Goal: Task Accomplishment & Management: Manage account settings

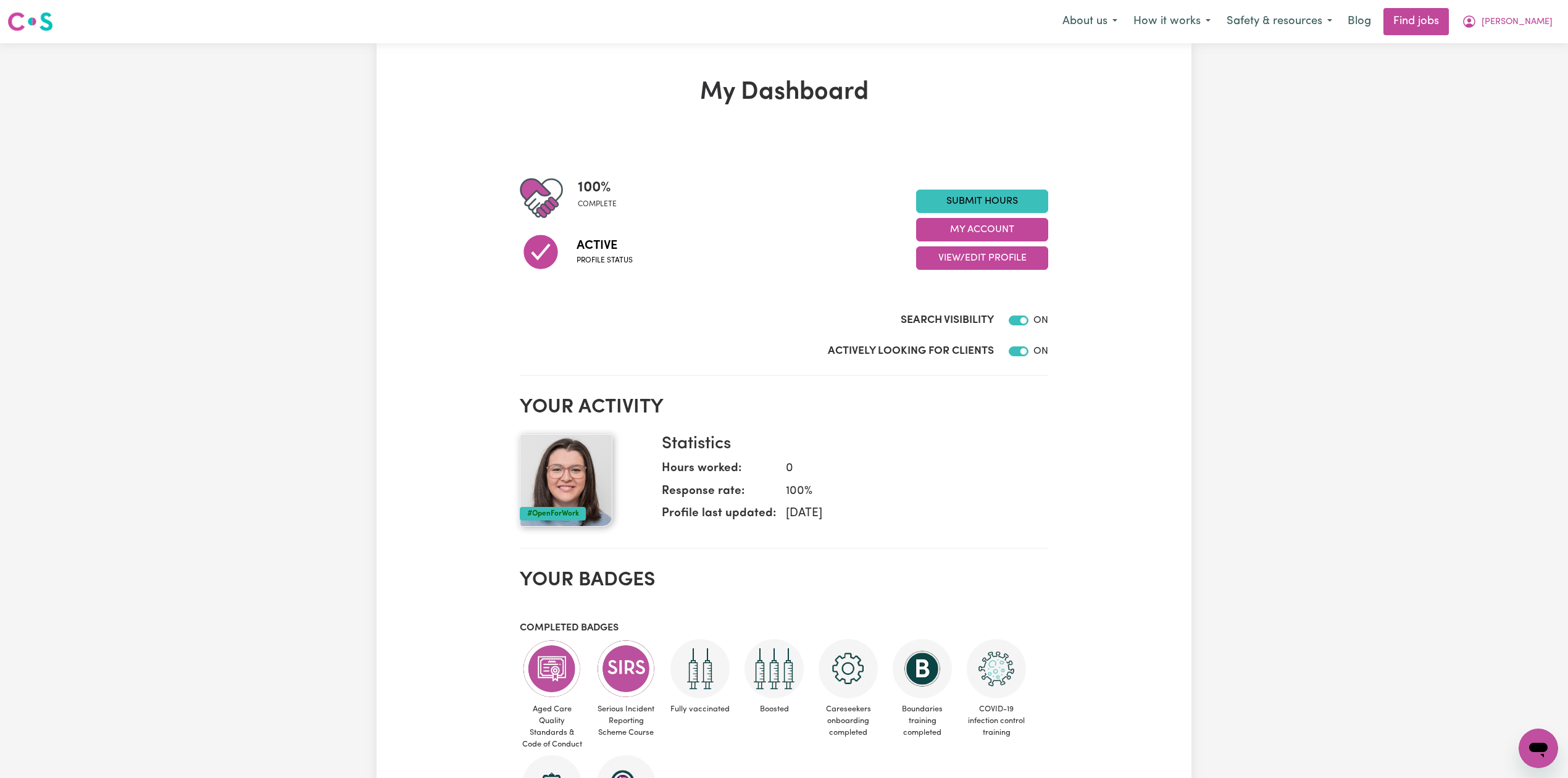
click at [1129, 161] on div "My Dashboard 100 % complete Active Profile status Submit Hours My Account View/…" at bounding box center [784, 606] width 815 height 1056
click at [1546, 16] on span "[PERSON_NAME]" at bounding box center [1517, 22] width 71 height 14
click at [958, 252] on button "View/Edit Profile" at bounding box center [981, 258] width 132 height 24
click at [964, 314] on link "Edit Profile" at bounding box center [974, 314] width 116 height 24
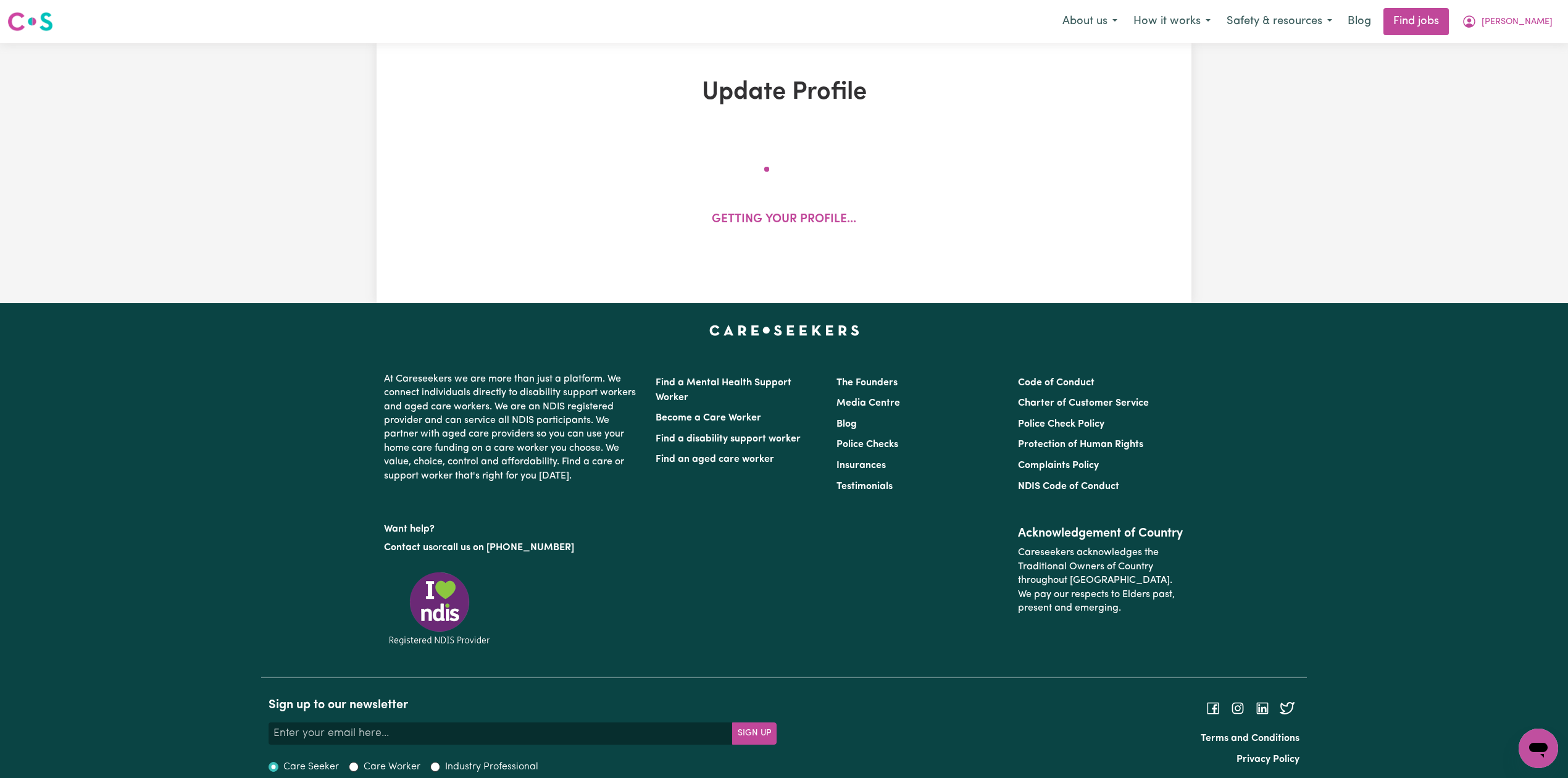
select select "female"
select select "Australian Citizen"
select select "Studying a healthcare related degree or qualification"
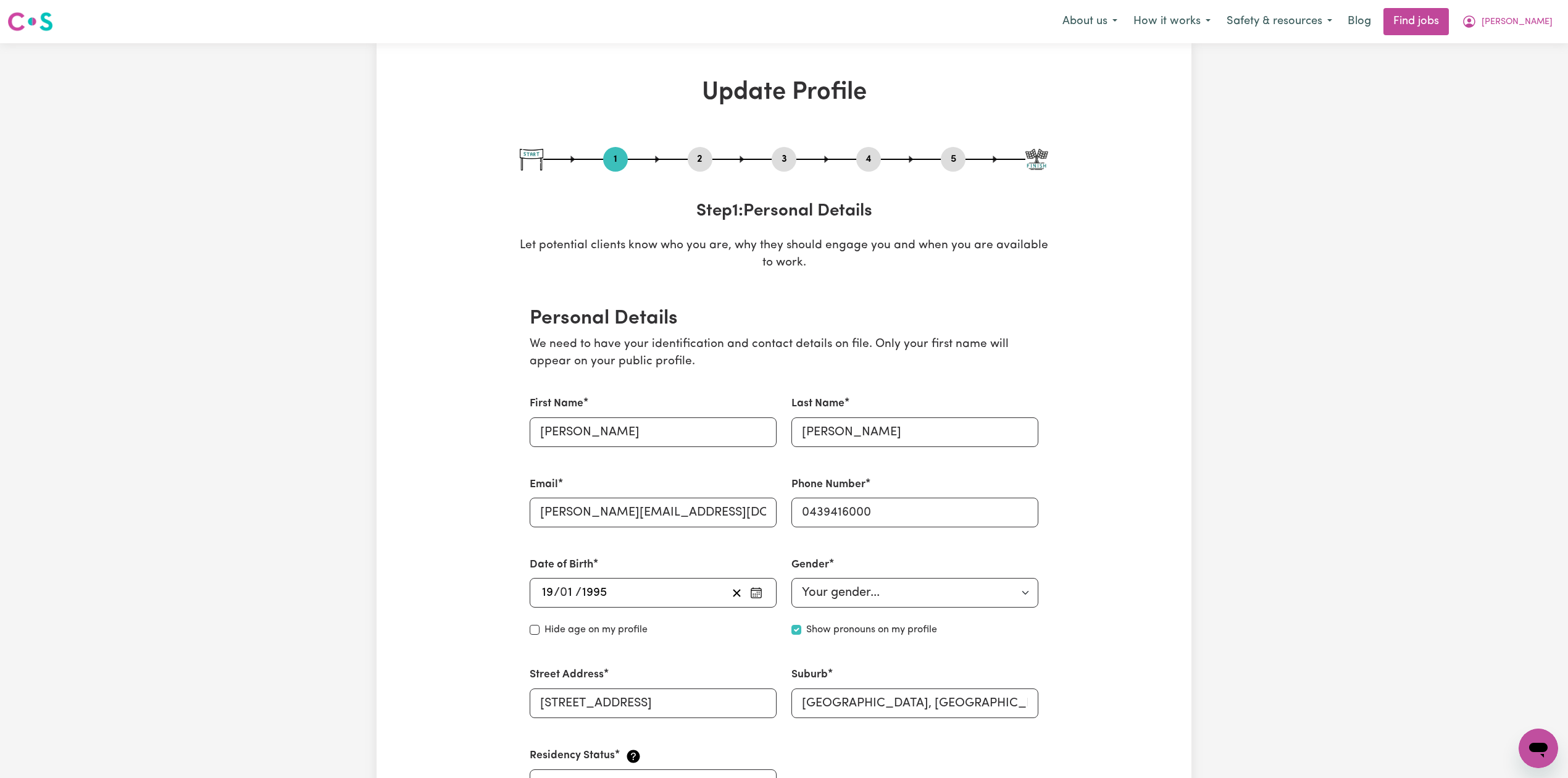
click at [778, 163] on button "3" at bounding box center [784, 159] width 24 height 16
select select "2013"
select select "2023"
select select "2025"
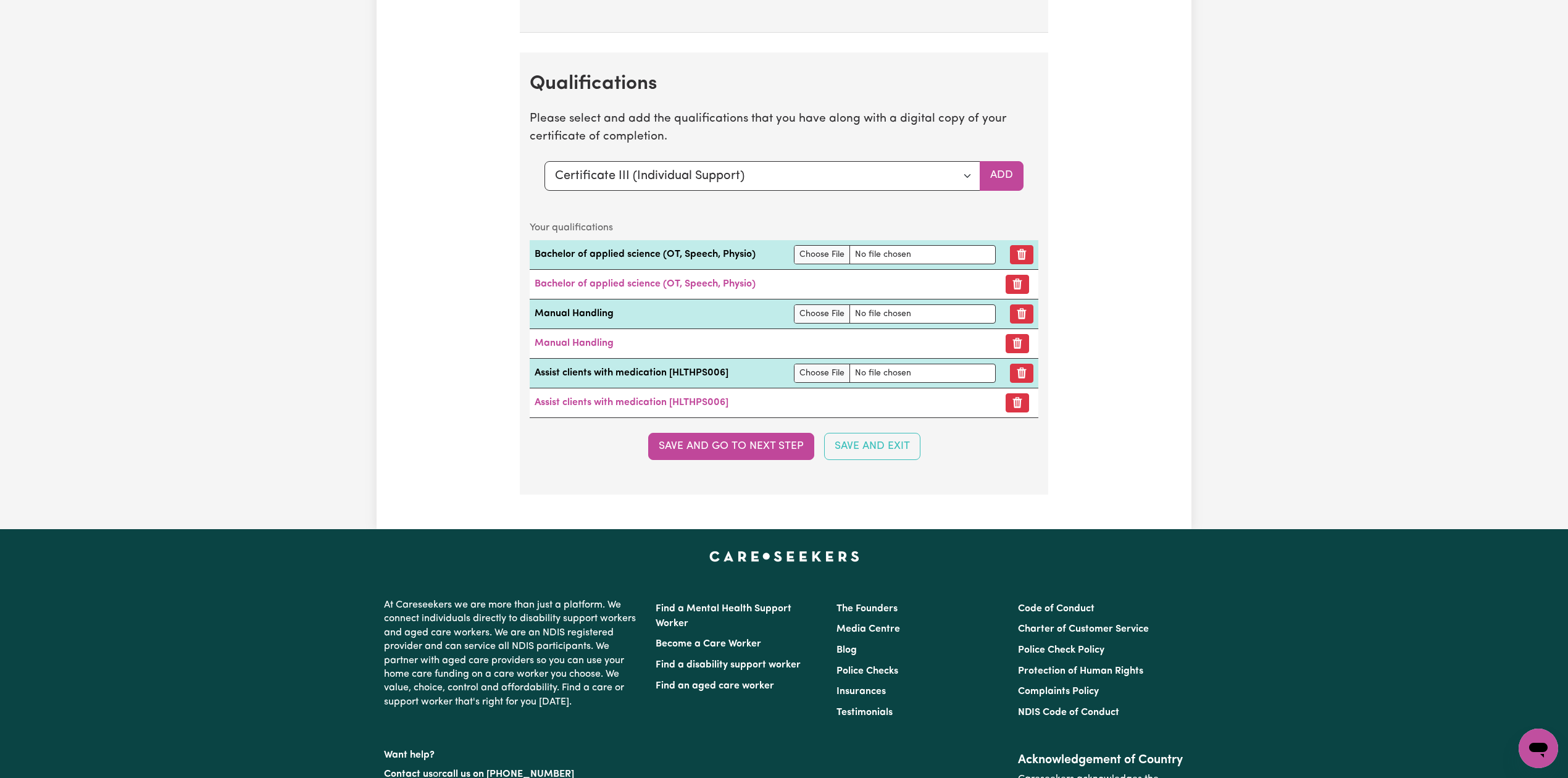
scroll to position [2964, 0]
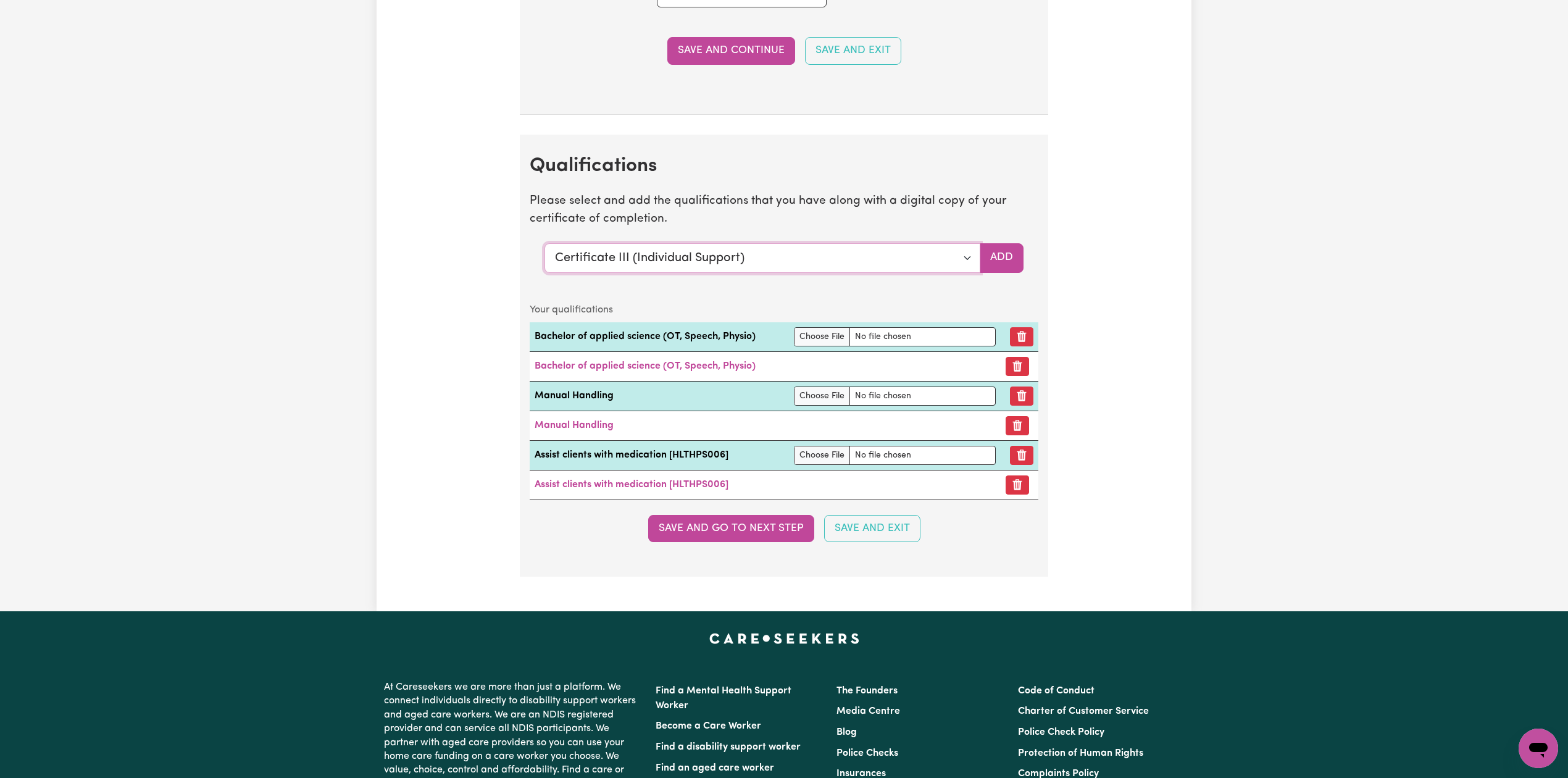
click at [665, 260] on select "Select a qualification to add... Certificate III (Individual Support) Certifica…" at bounding box center [762, 258] width 436 height 30
select select "Medication Management"
click at [544, 257] on select "Select a qualification to add... Certificate III (Individual Support) Certifica…" at bounding box center [762, 258] width 436 height 30
click at [1001, 273] on button "Add" at bounding box center [1001, 258] width 44 height 30
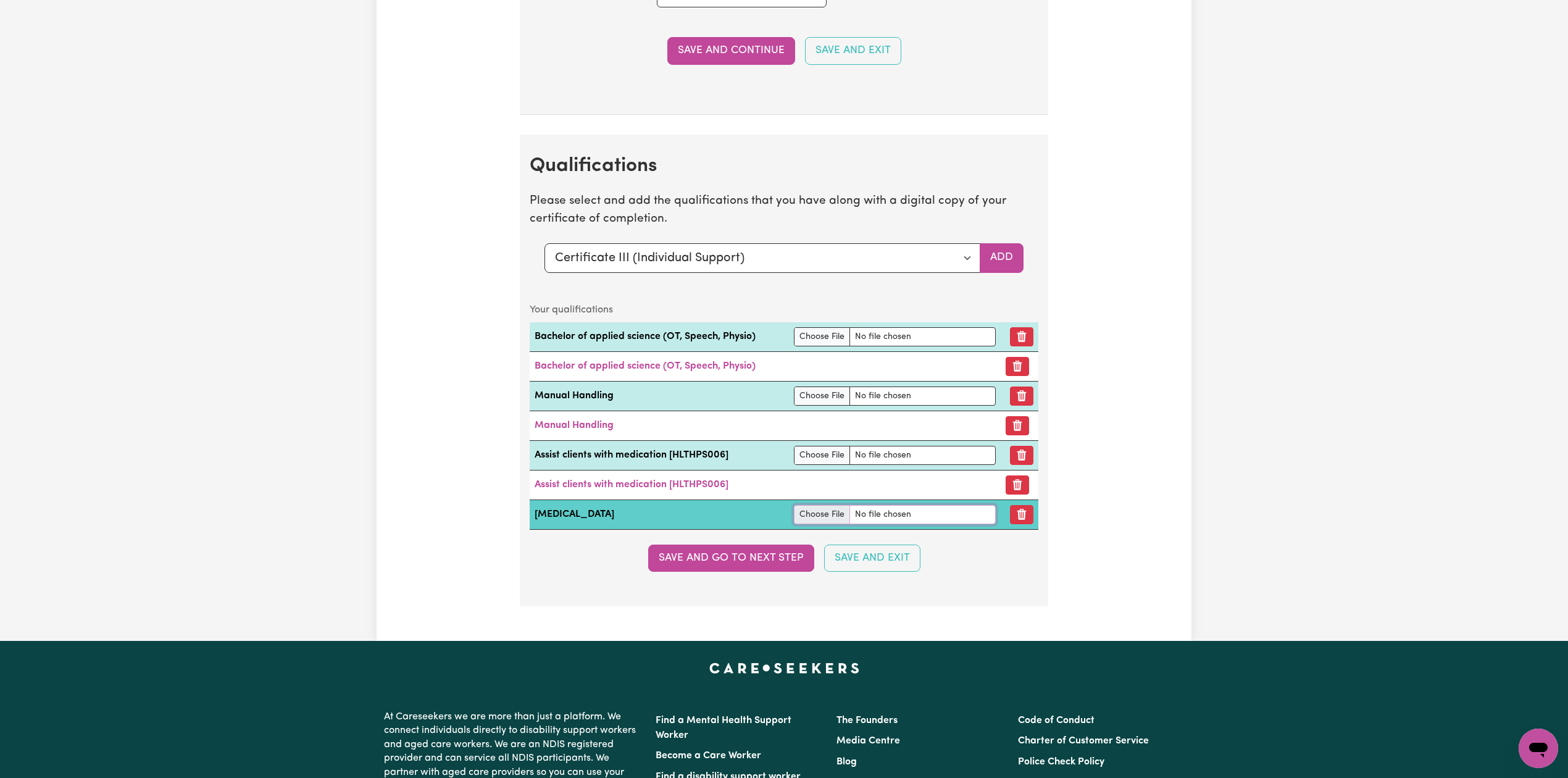
click at [810, 524] on input "file" at bounding box center [895, 515] width 202 height 19
type input "C:\fakepath\56462_1760403250444_Amy Lewis Assist with Medication.pdf"
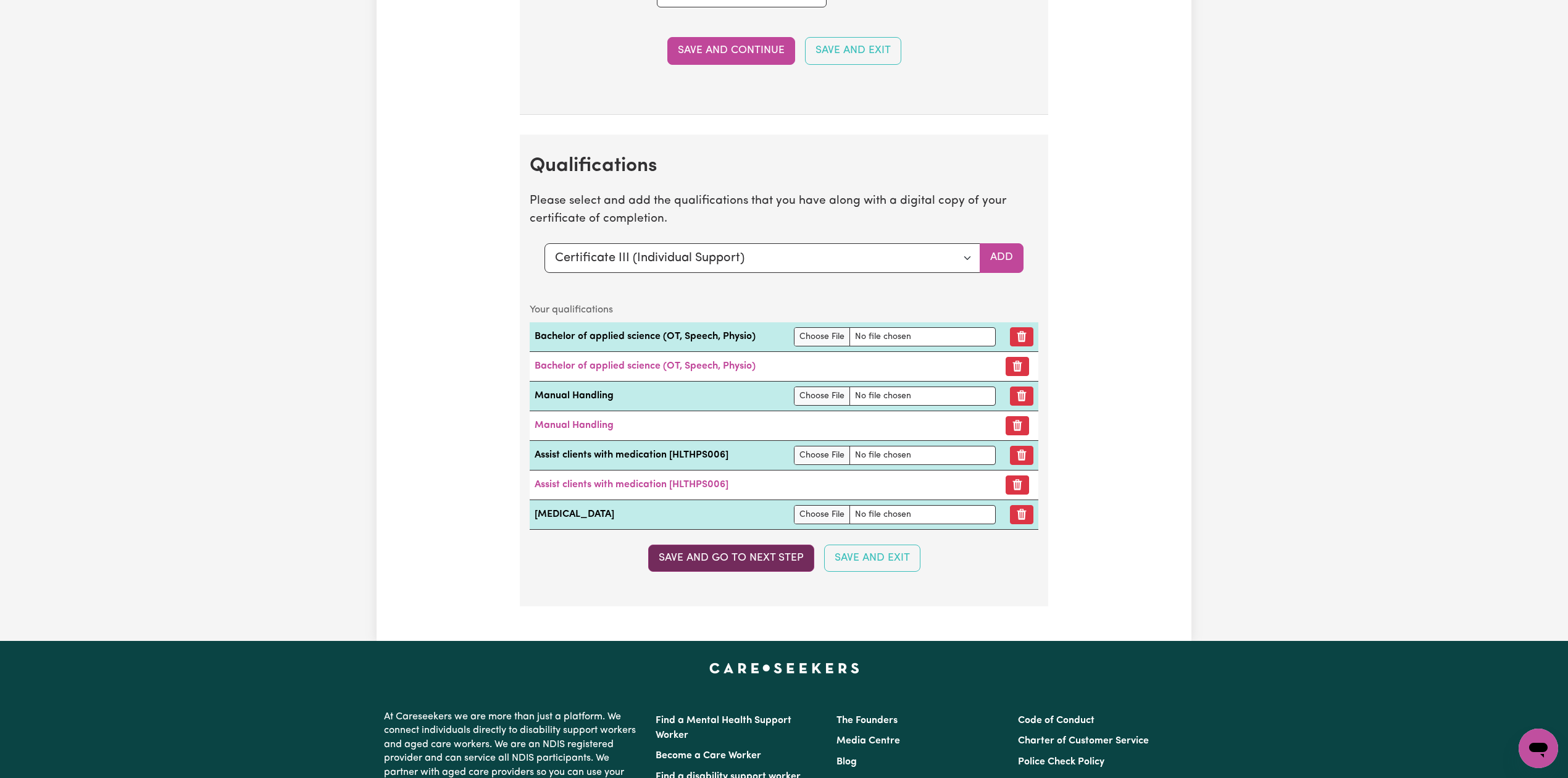
click at [699, 571] on button "Save and go to next step" at bounding box center [731, 558] width 166 height 27
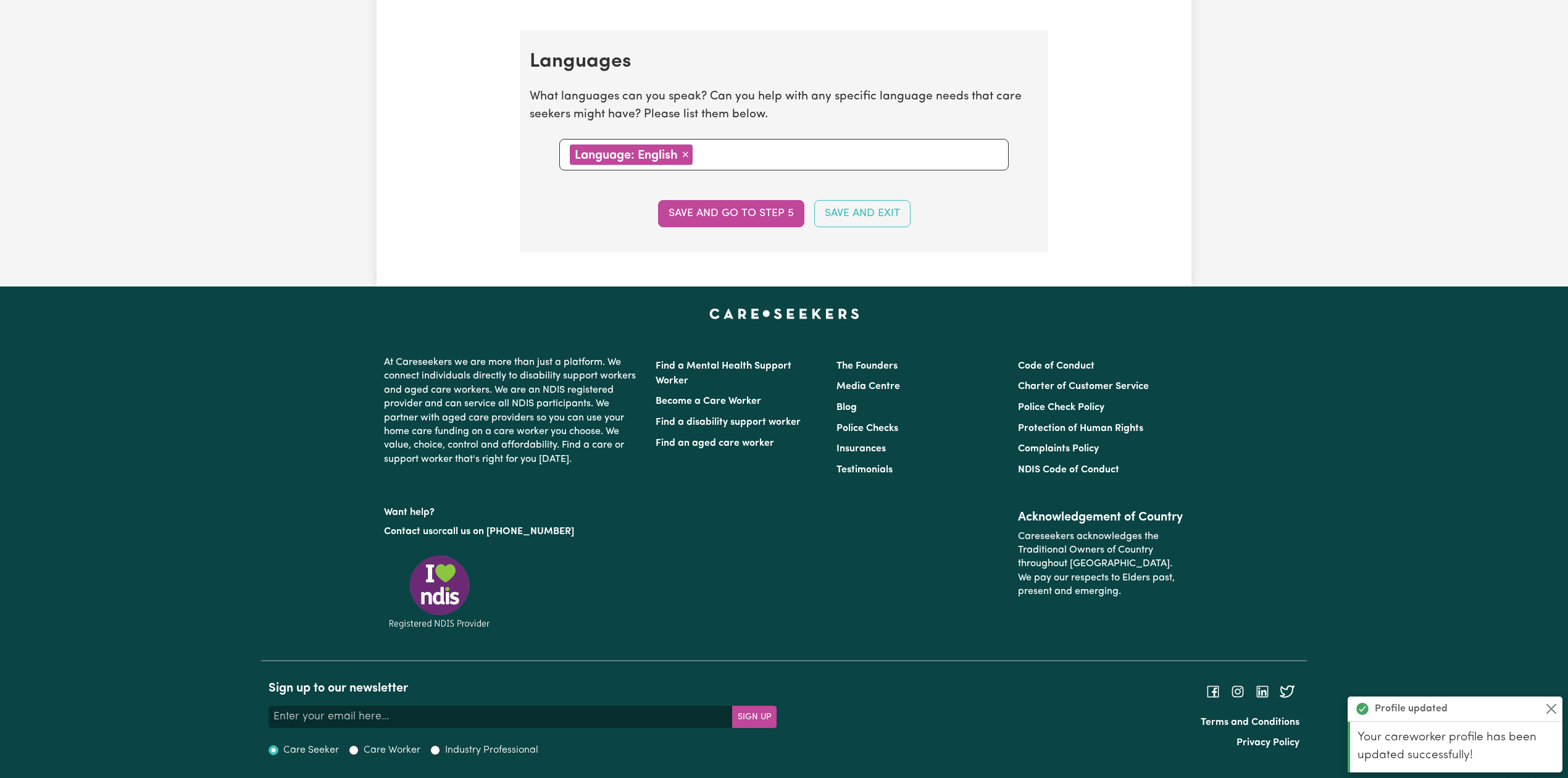
scroll to position [0, 0]
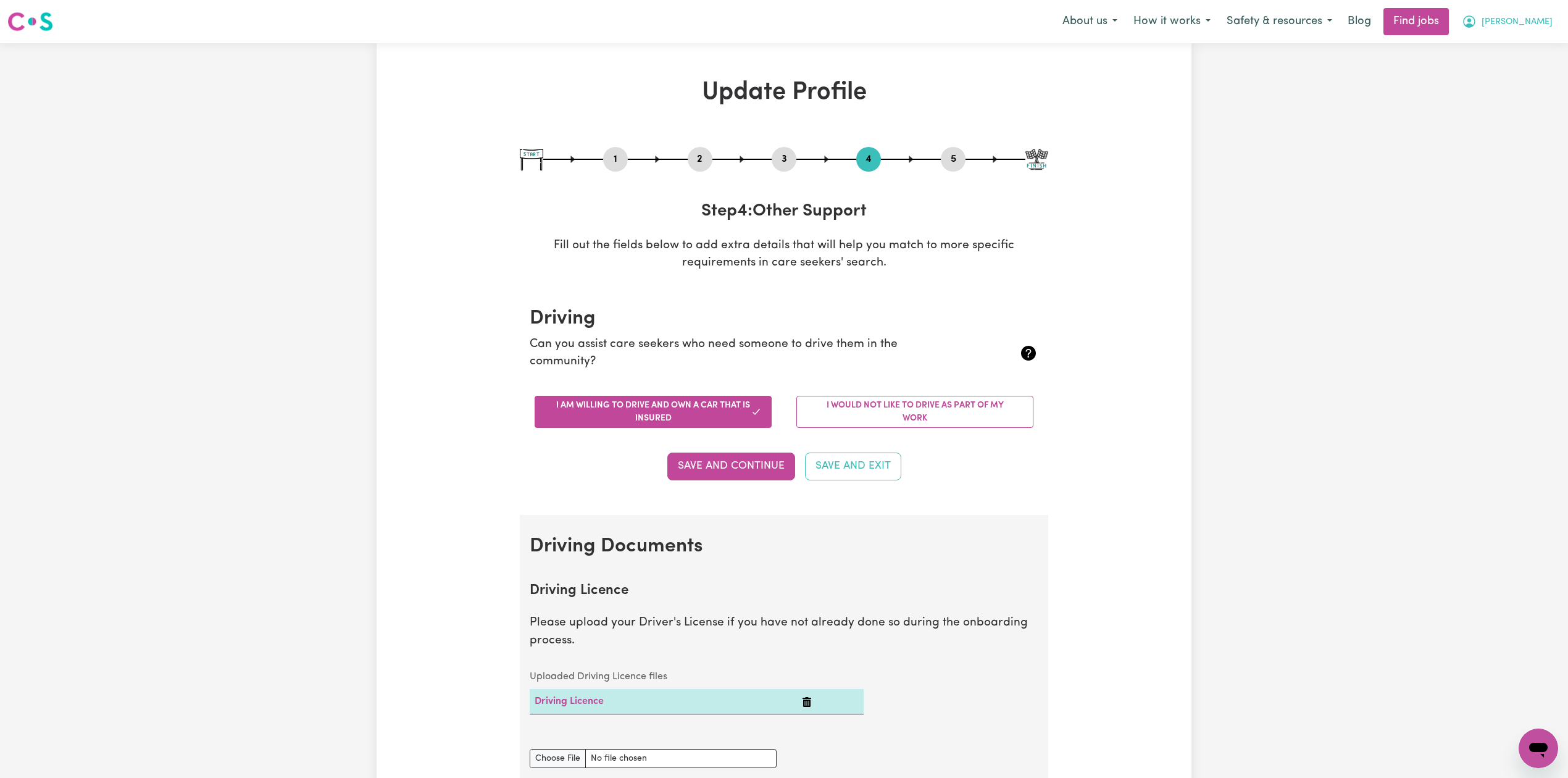
click at [1531, 27] on button "[PERSON_NAME]" at bounding box center [1507, 22] width 107 height 26
click at [1514, 42] on link "My Account" at bounding box center [1511, 48] width 97 height 24
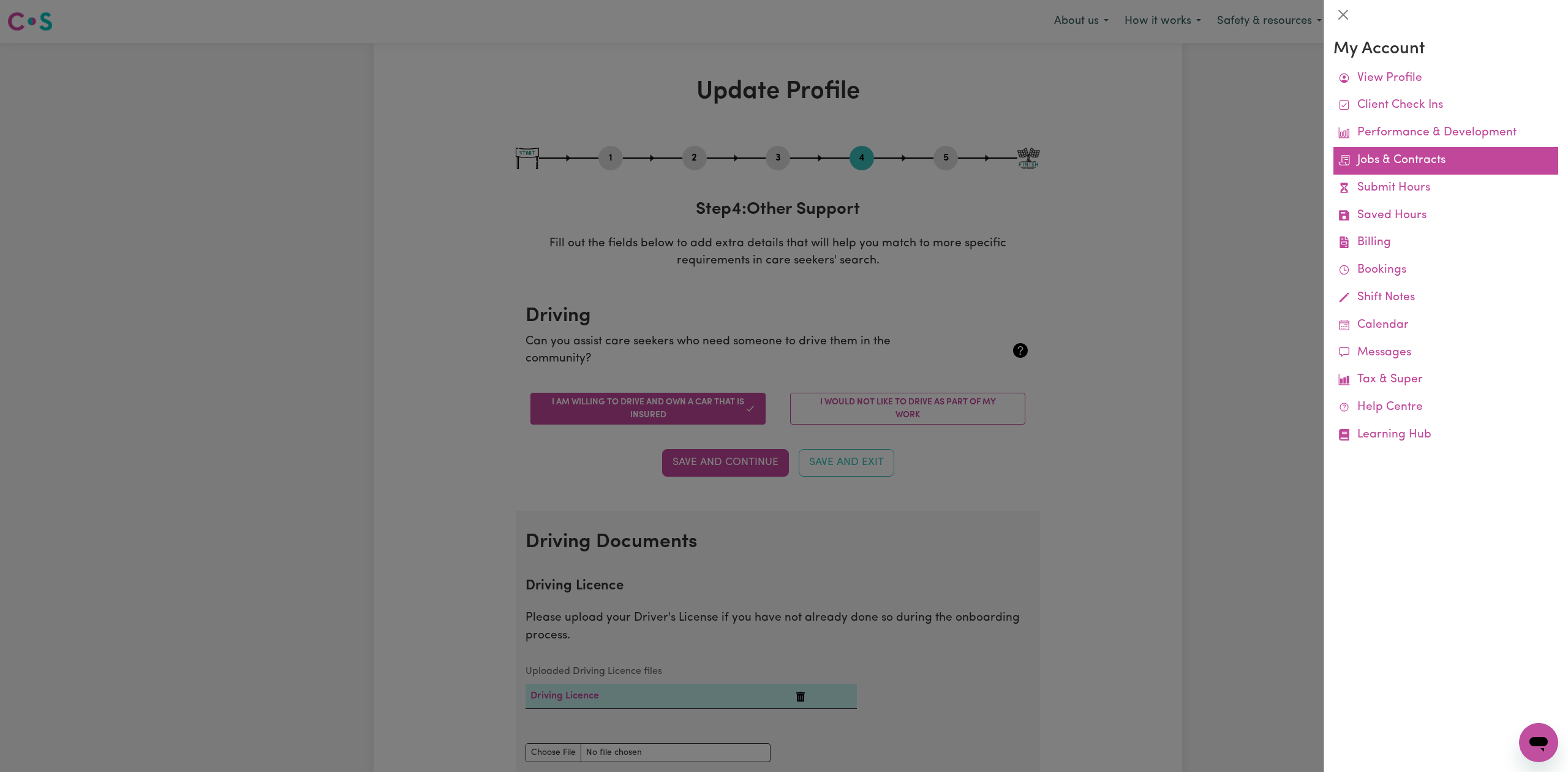
click at [1401, 167] on link "Jobs & Contracts" at bounding box center [1445, 161] width 225 height 28
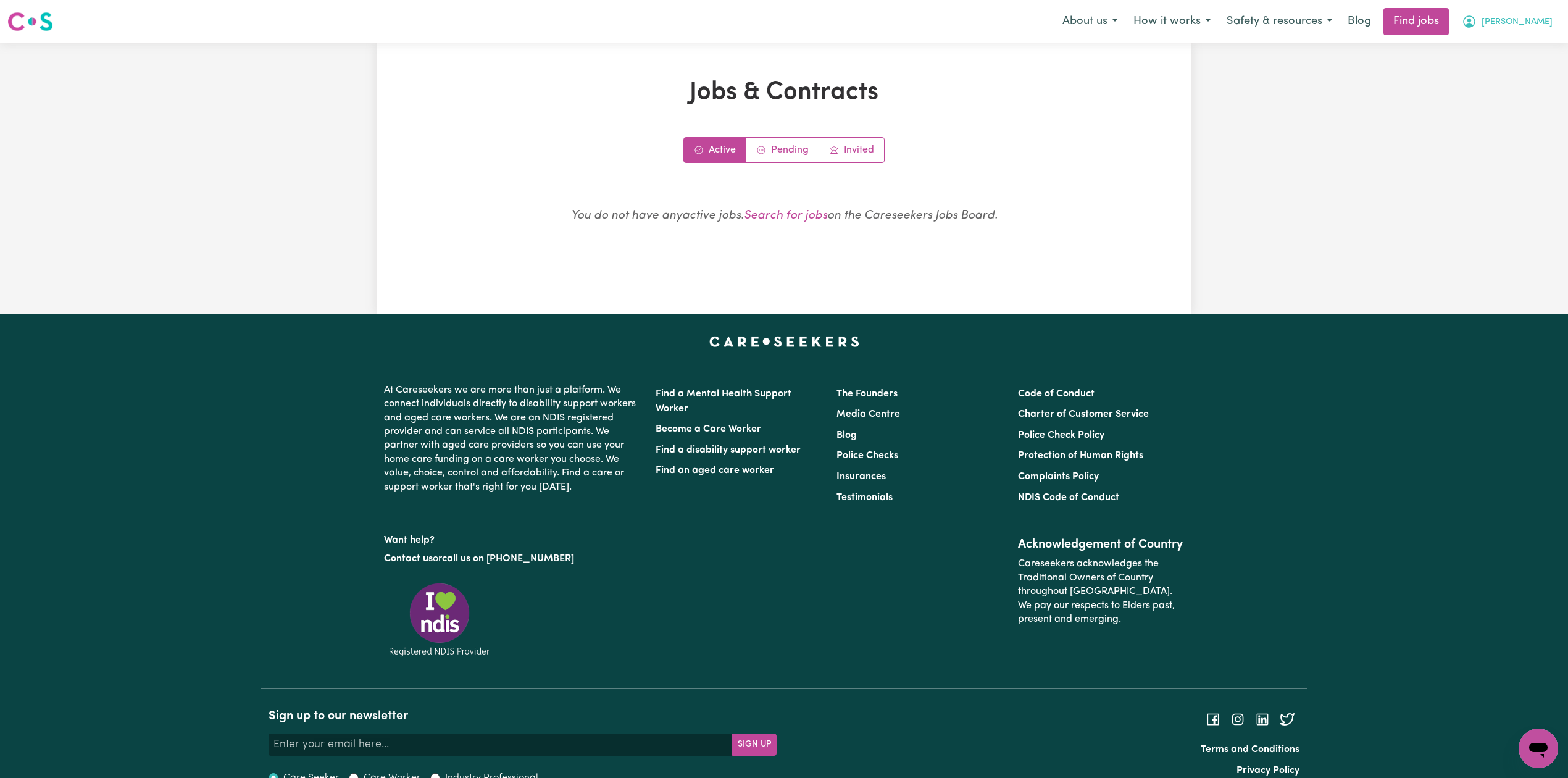
click at [1477, 22] on icon "My Account" at bounding box center [1469, 22] width 15 height 15
click at [1519, 68] on link "My Dashboard" at bounding box center [1511, 71] width 97 height 24
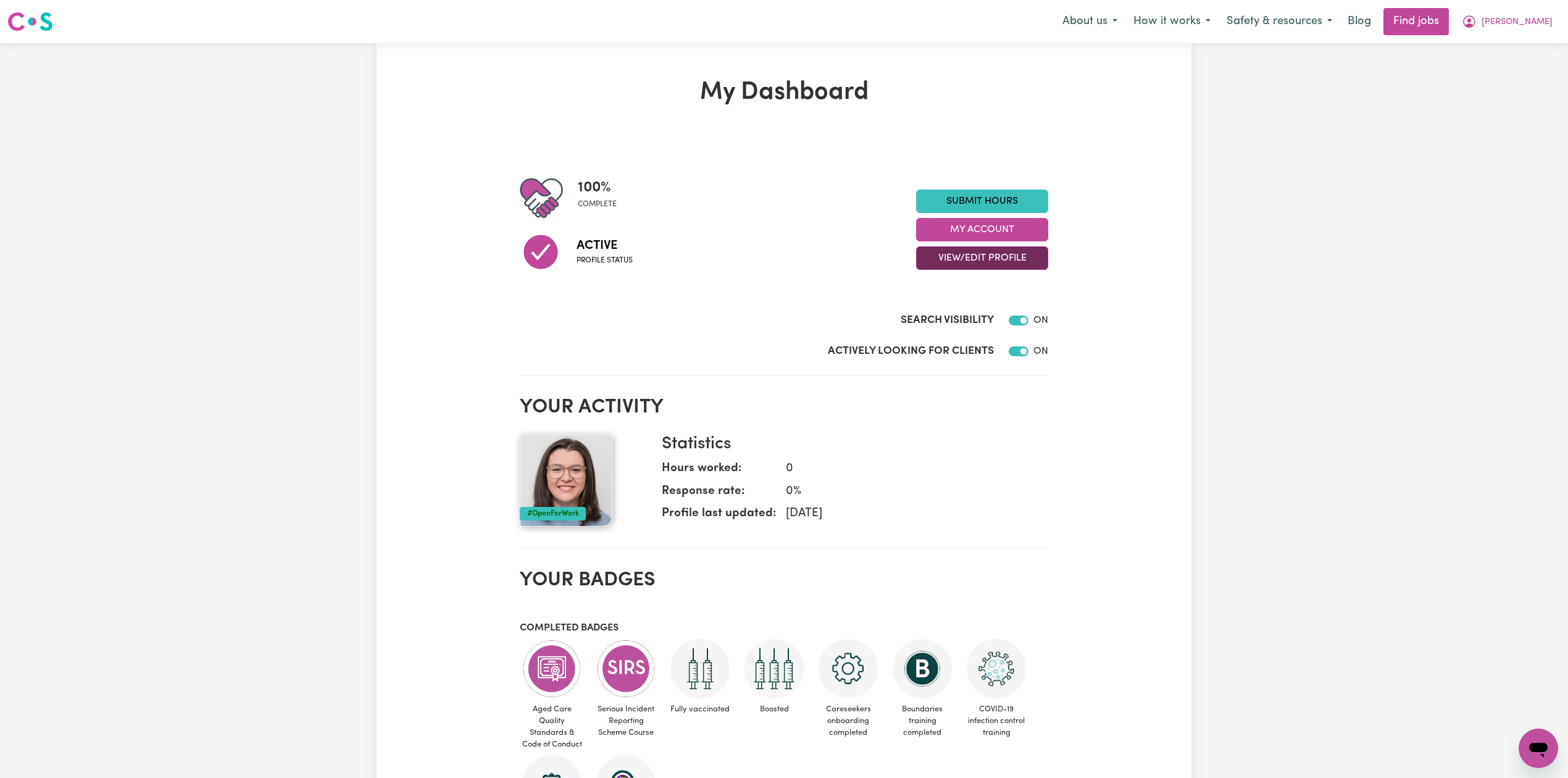
click at [1010, 262] on button "View/Edit Profile" at bounding box center [981, 258] width 132 height 24
click at [979, 325] on link "Edit Profile" at bounding box center [974, 314] width 116 height 24
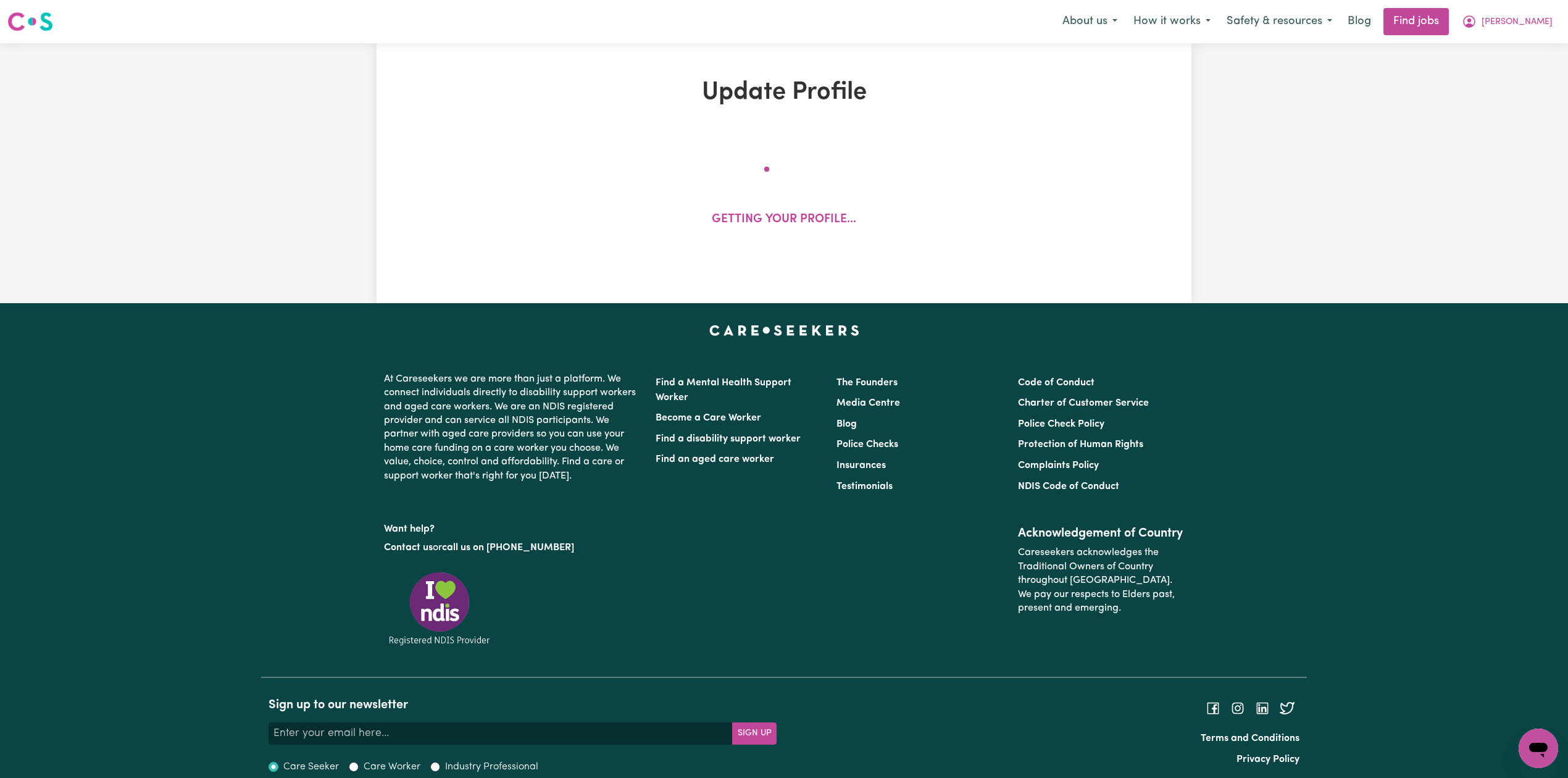
select select "female"
select select "Australian Citizen"
select select "Studying a healthcare related degree or qualification"
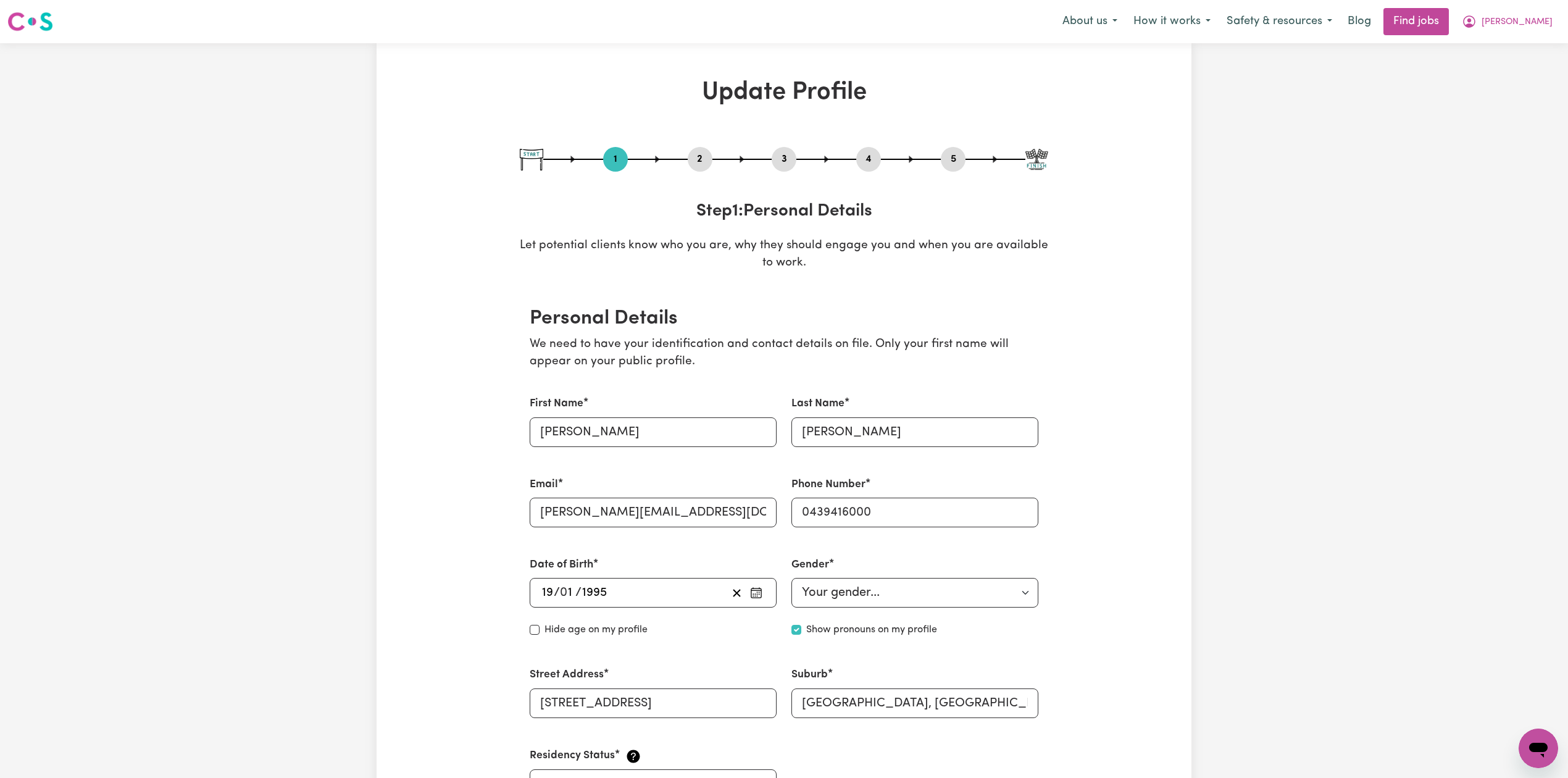
click at [783, 161] on button "3" at bounding box center [784, 159] width 24 height 16
select select "2013"
select select "2023"
select select "2025"
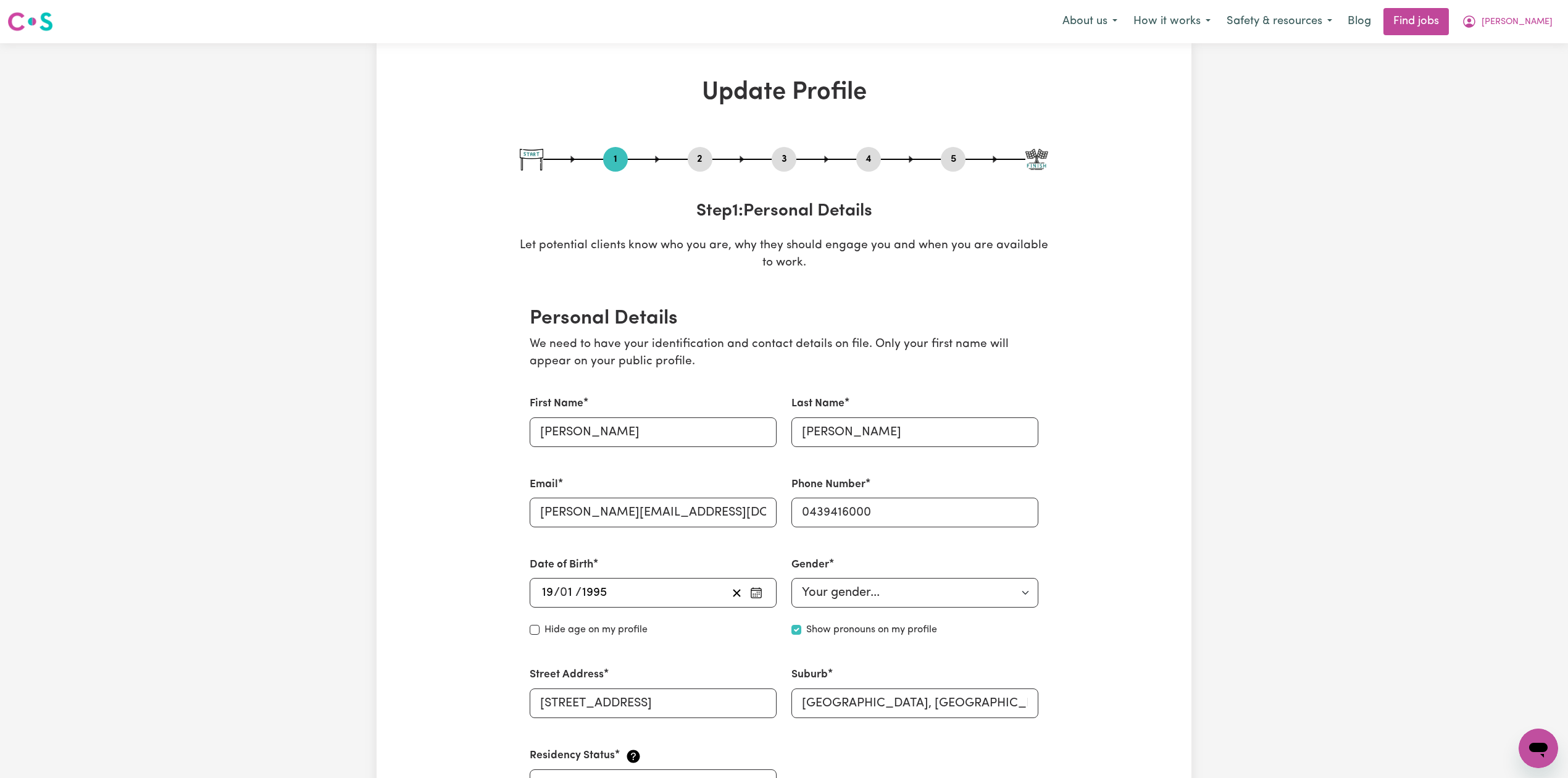
select select "Certificate III (Individual Support)"
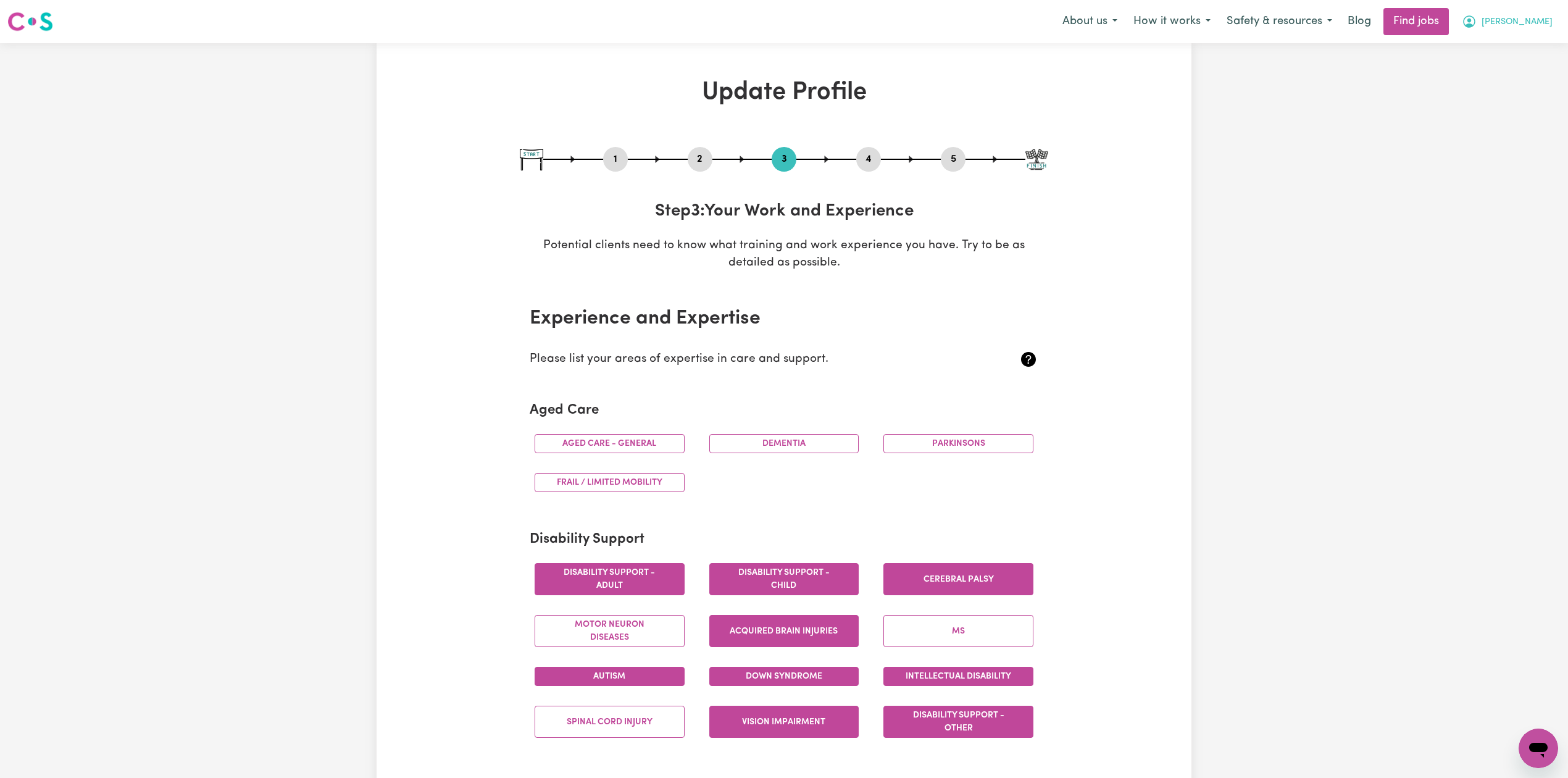
click at [1532, 16] on button "[PERSON_NAME]" at bounding box center [1507, 22] width 107 height 26
click at [1522, 40] on link "My Account" at bounding box center [1511, 48] width 97 height 24
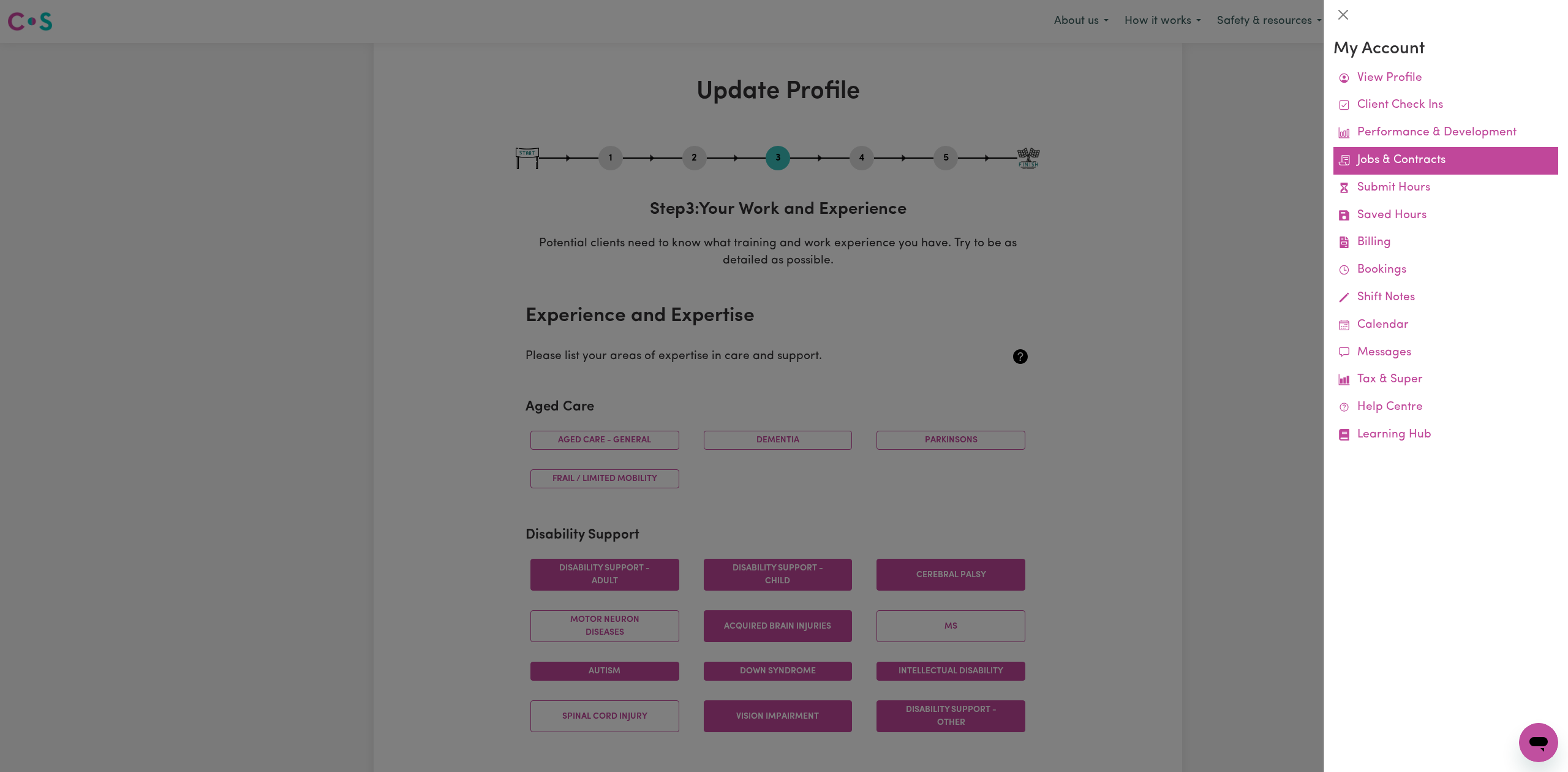
click at [1407, 165] on link "Jobs & Contracts" at bounding box center [1445, 161] width 225 height 28
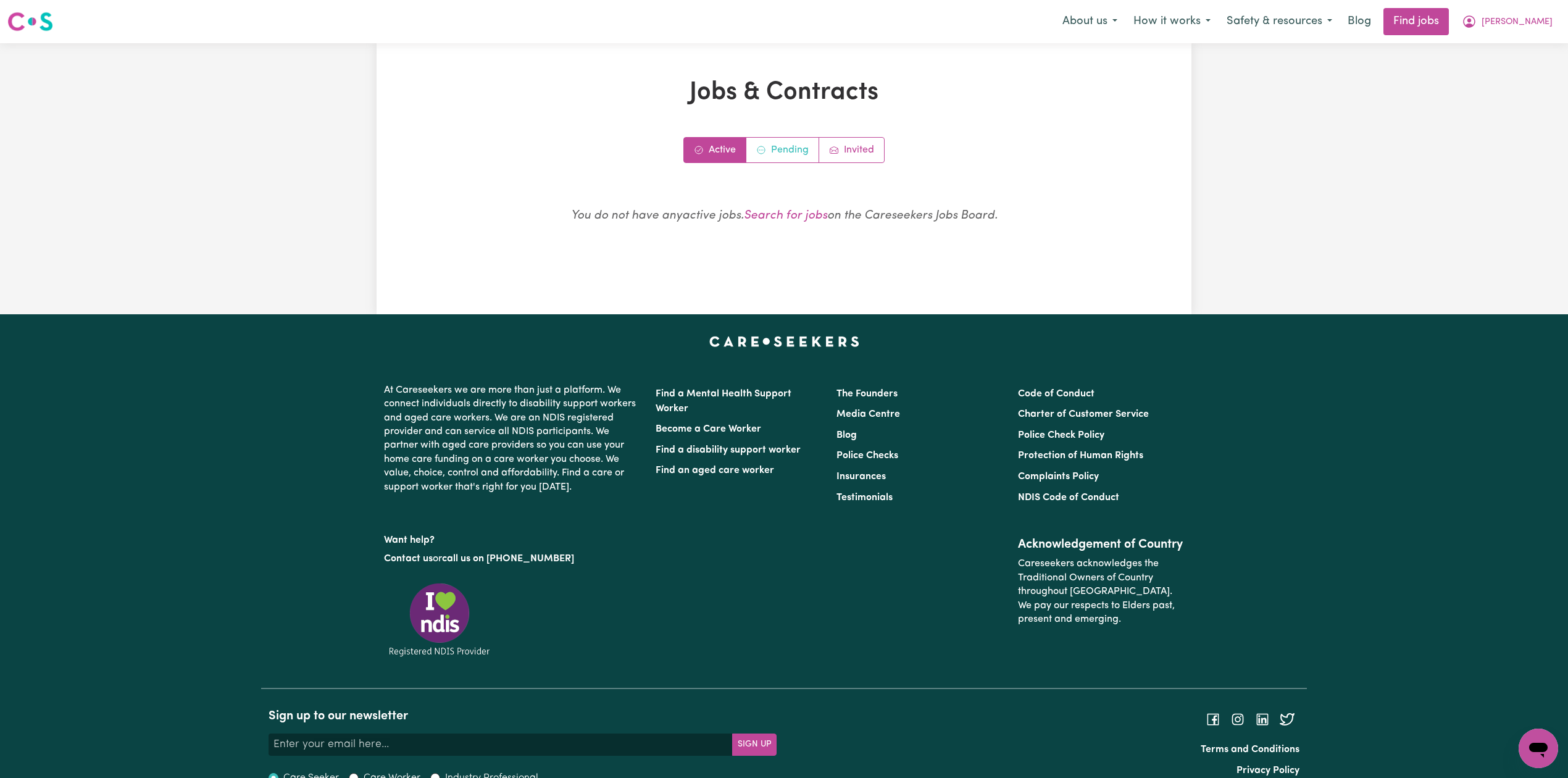
click at [761, 158] on link "Pending" at bounding box center [783, 150] width 73 height 24
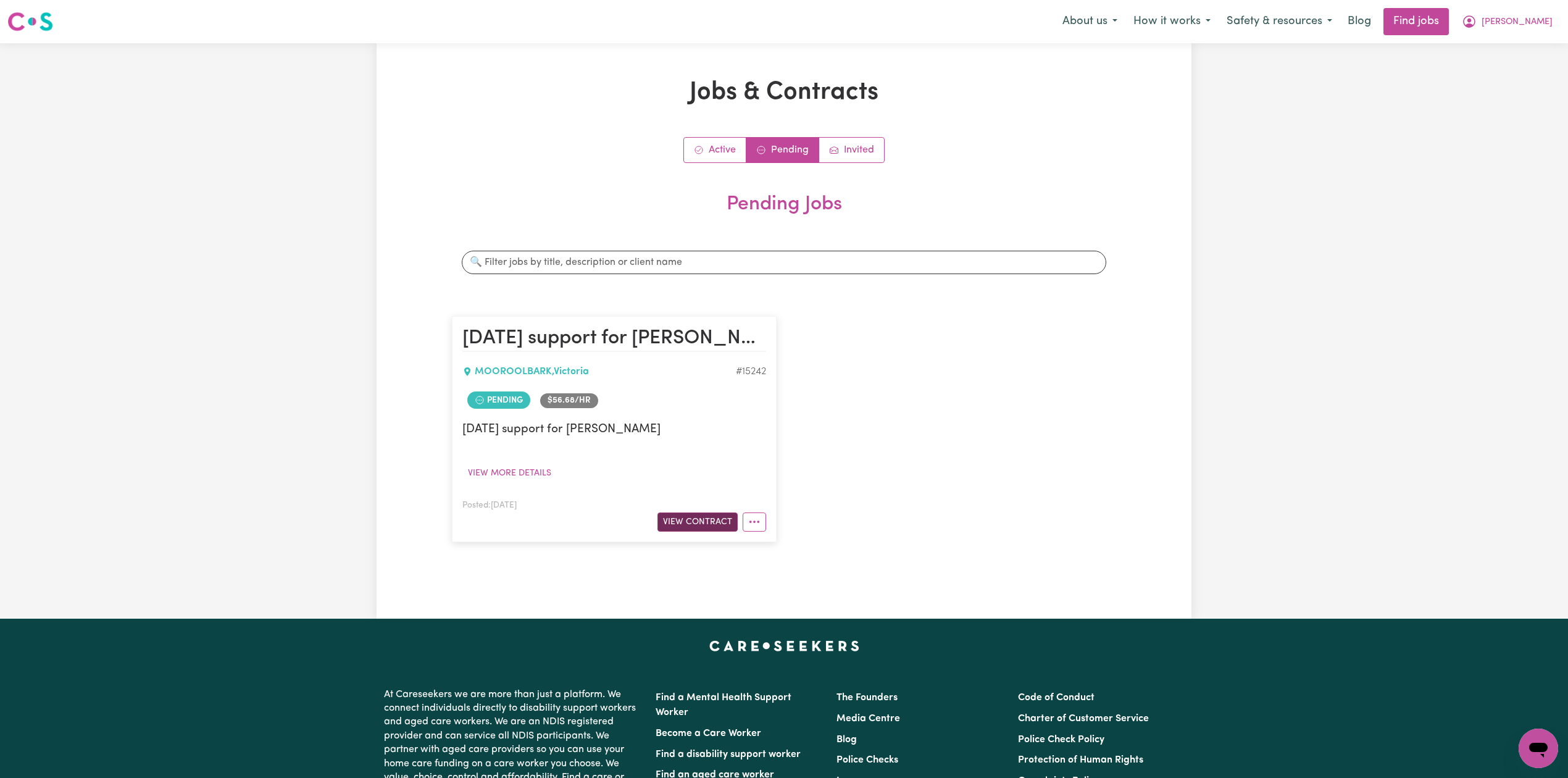
click at [682, 521] on button "View Contract" at bounding box center [697, 522] width 81 height 19
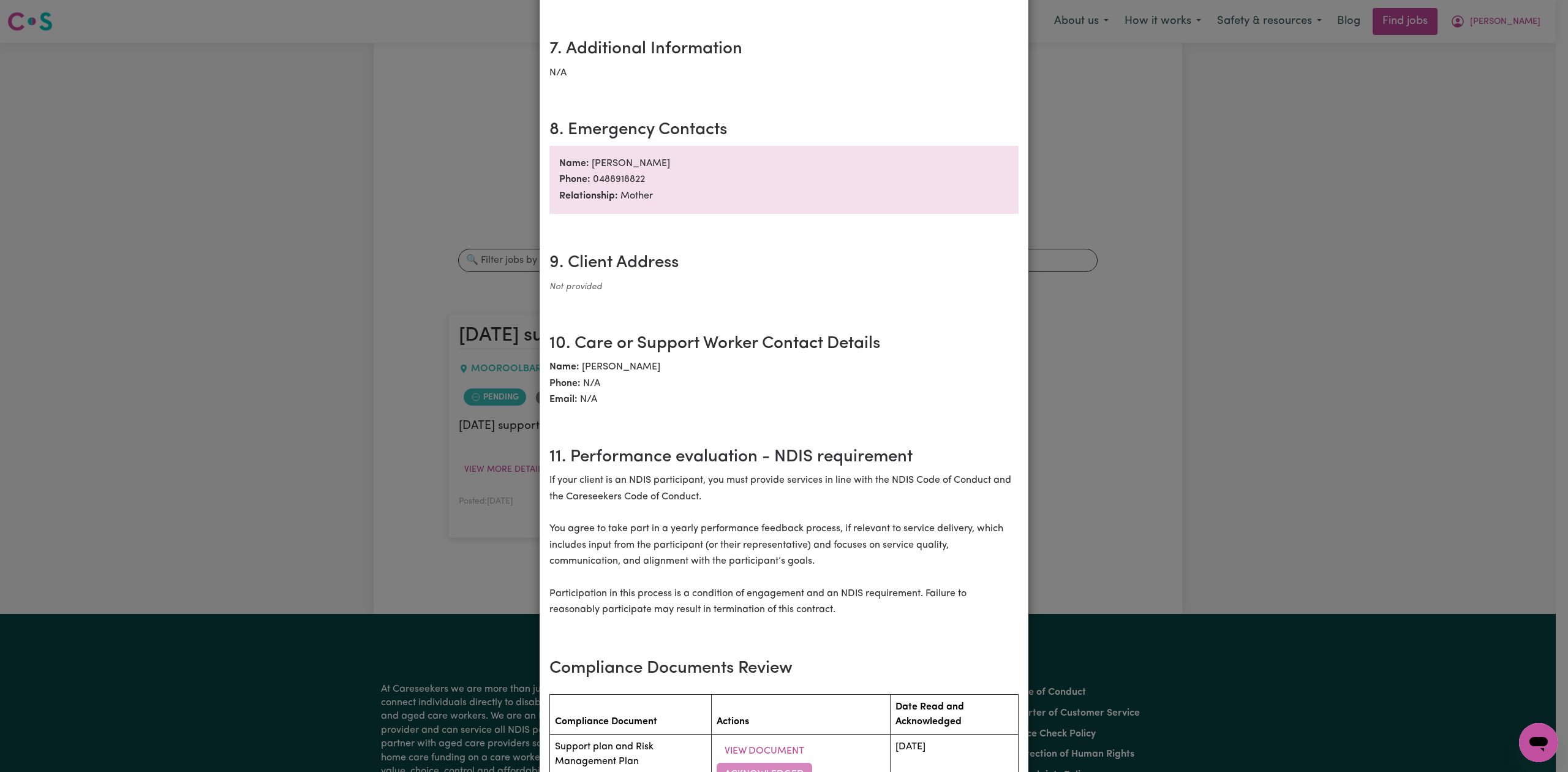
scroll to position [1614, 0]
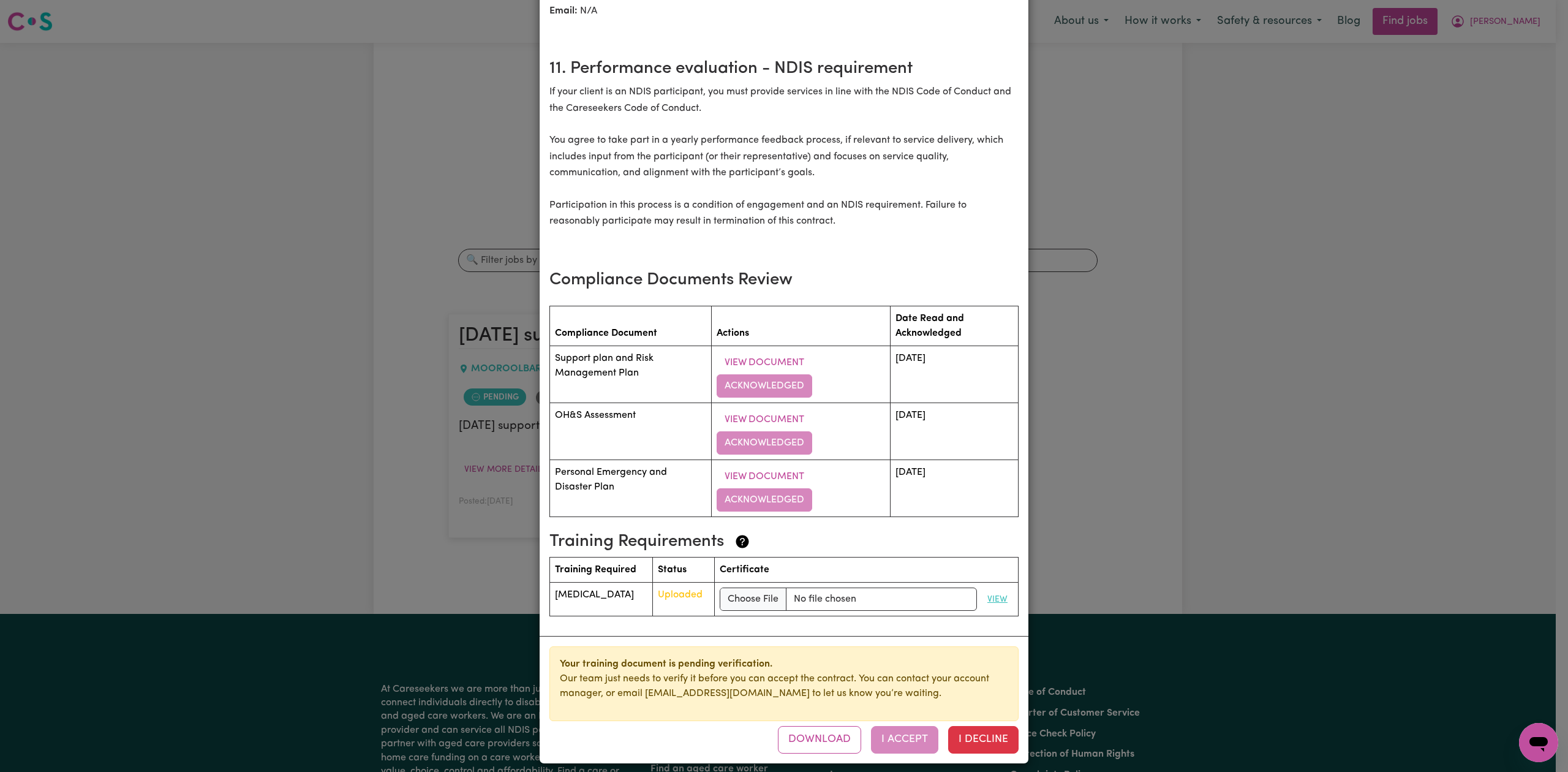
click at [985, 590] on button "View" at bounding box center [997, 599] width 32 height 19
click at [314, 136] on div "Tuesday support for ethan Contract terms Review the following contractual terms…" at bounding box center [784, 386] width 1568 height 772
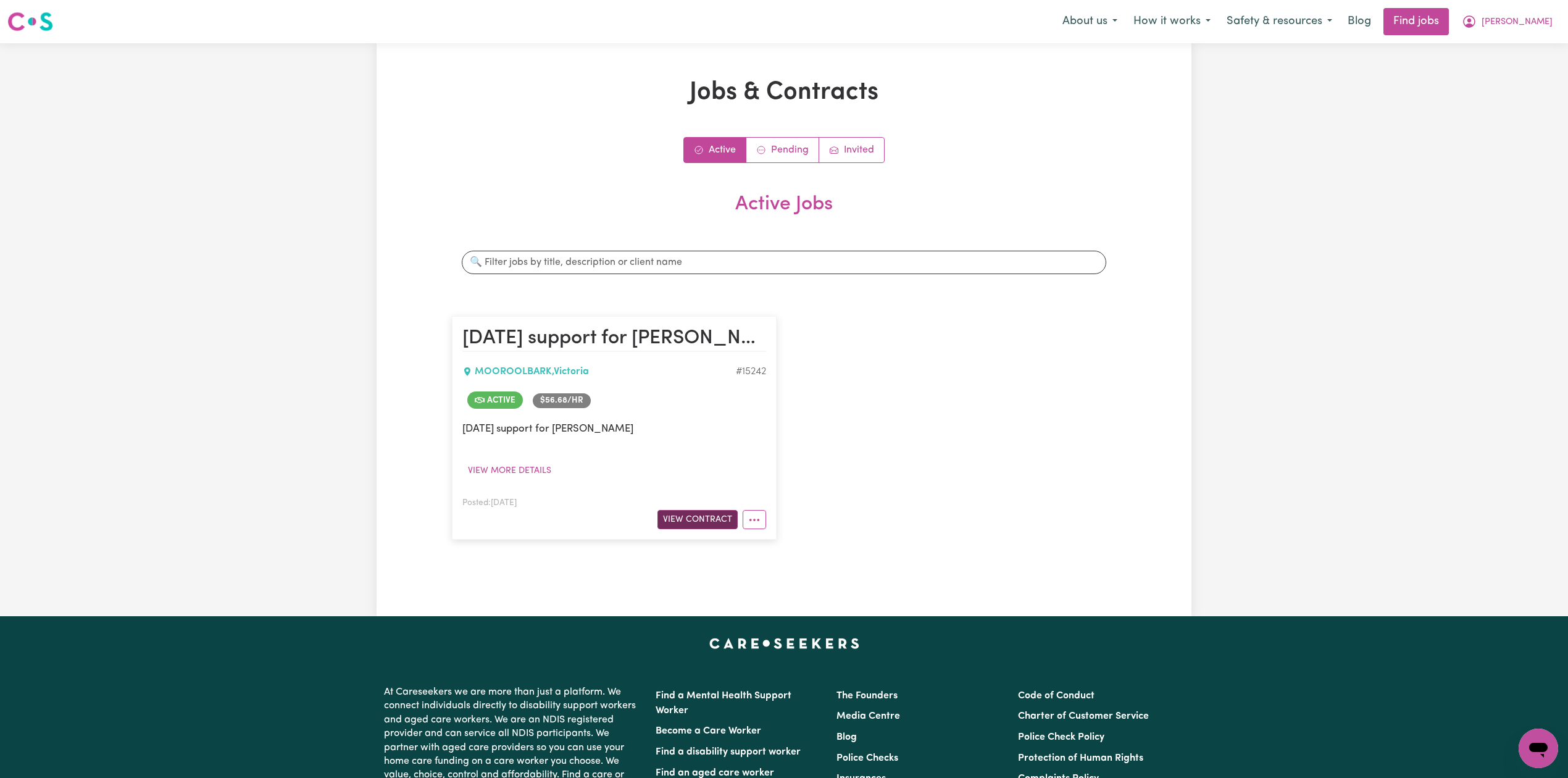
click at [702, 519] on button "View Contract" at bounding box center [697, 519] width 81 height 19
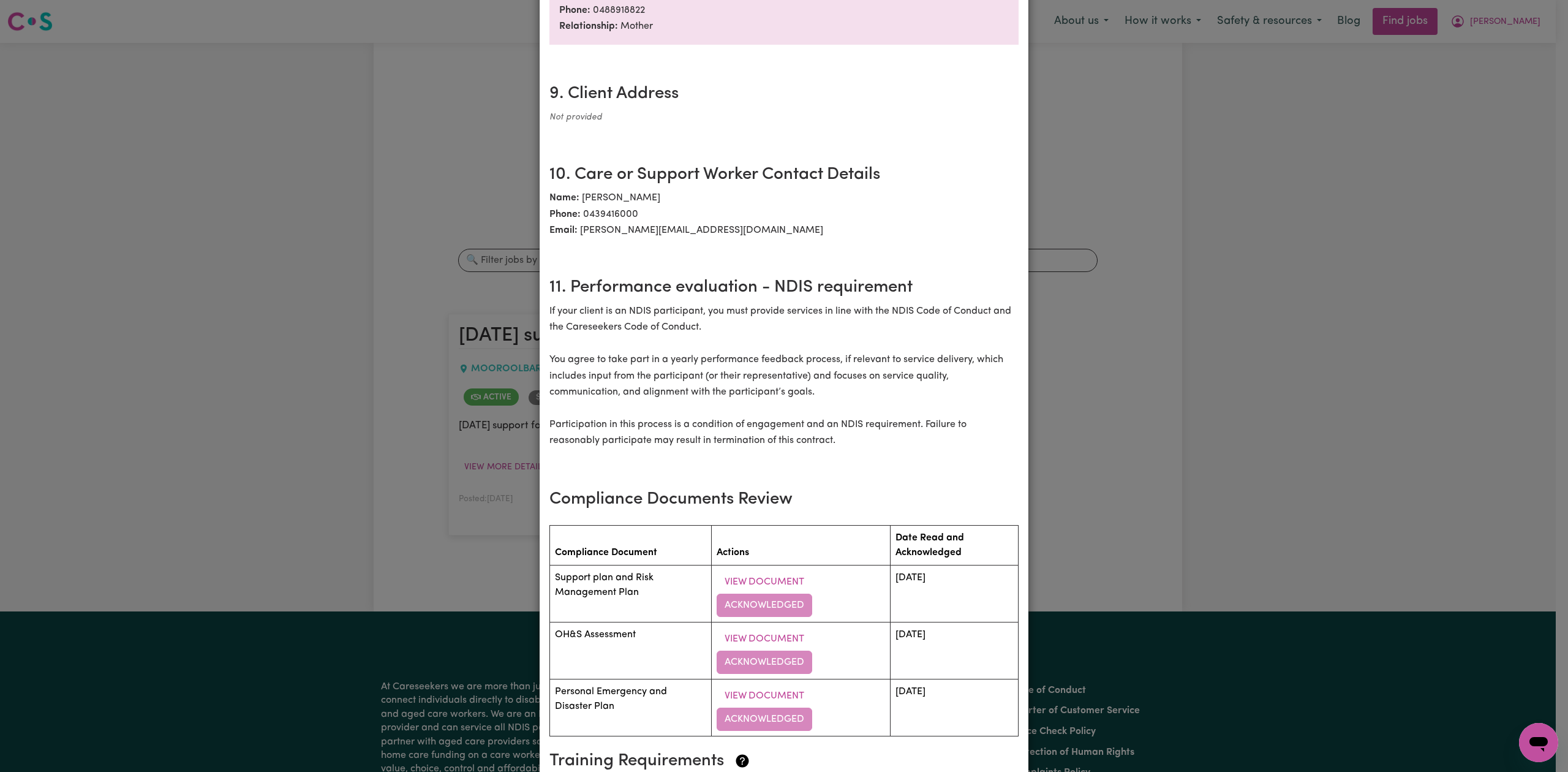
scroll to position [1462, 0]
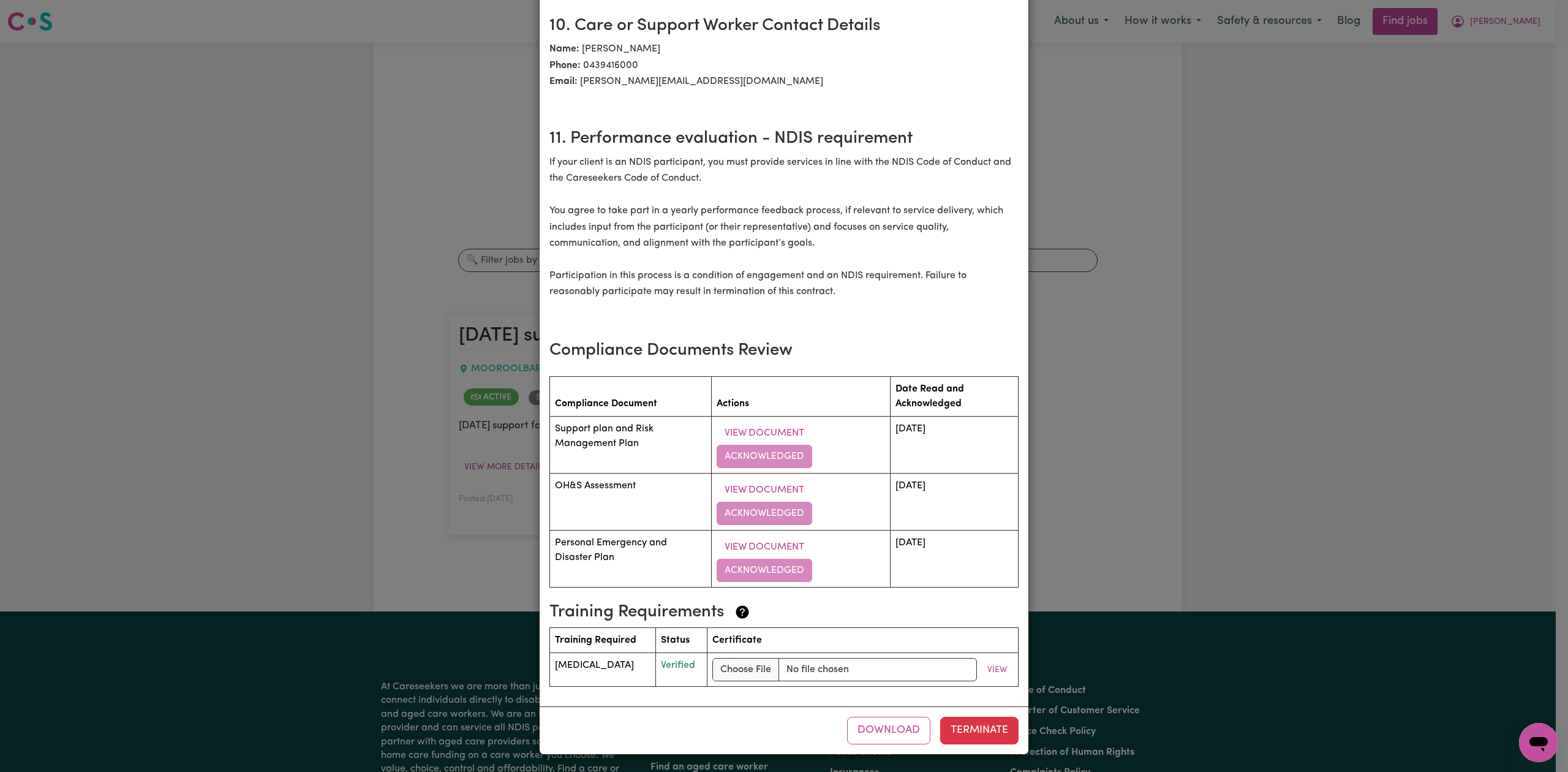
drag, startPoint x: 1156, startPoint y: 494, endPoint x: 1055, endPoint y: 499, distance: 101.1
click at [1154, 494] on div "Tuesday support for ethan Contract terms Care Worker: Amy Lewis 10683 Care Seek…" at bounding box center [784, 386] width 1568 height 772
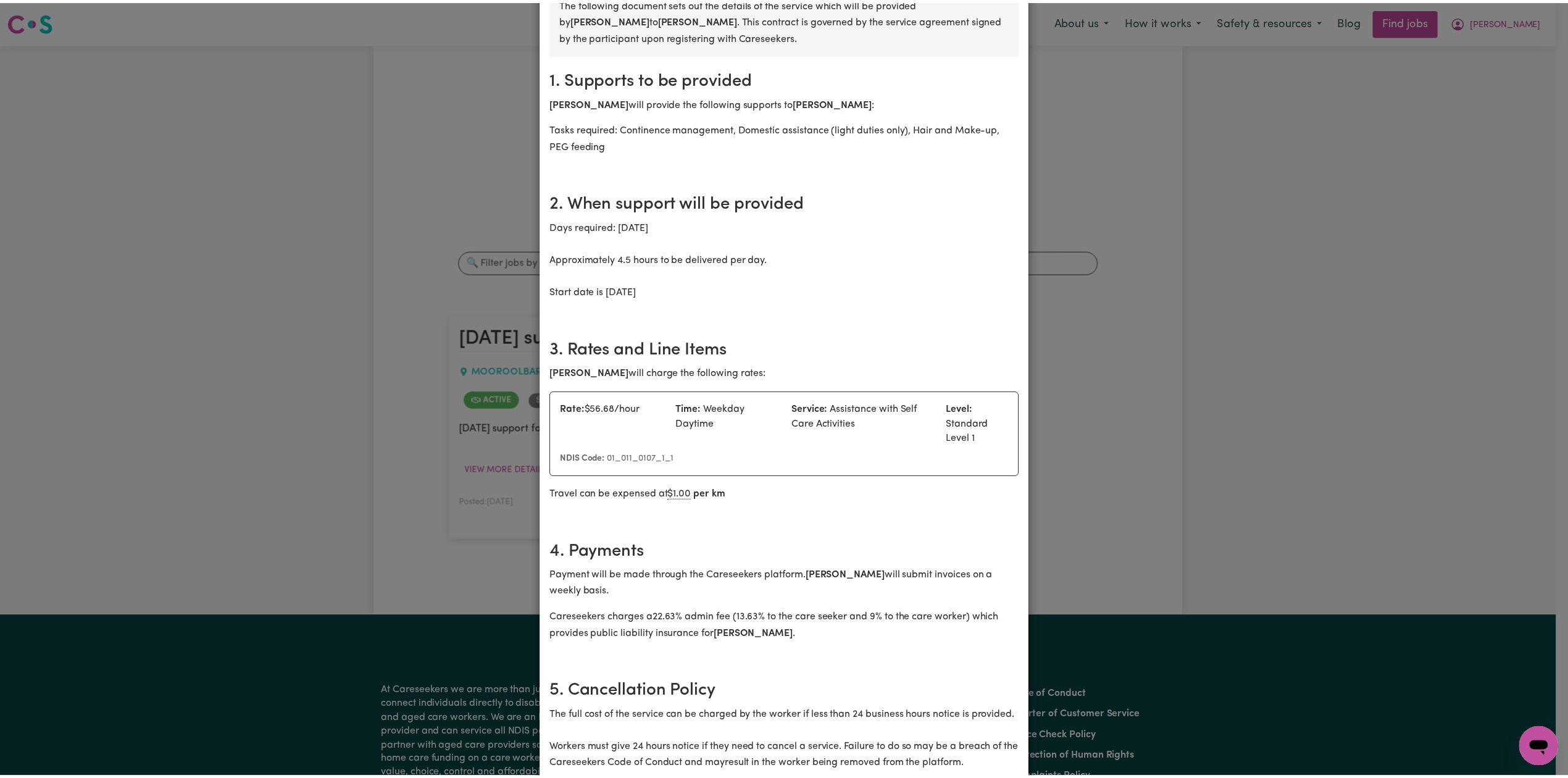
scroll to position [0, 0]
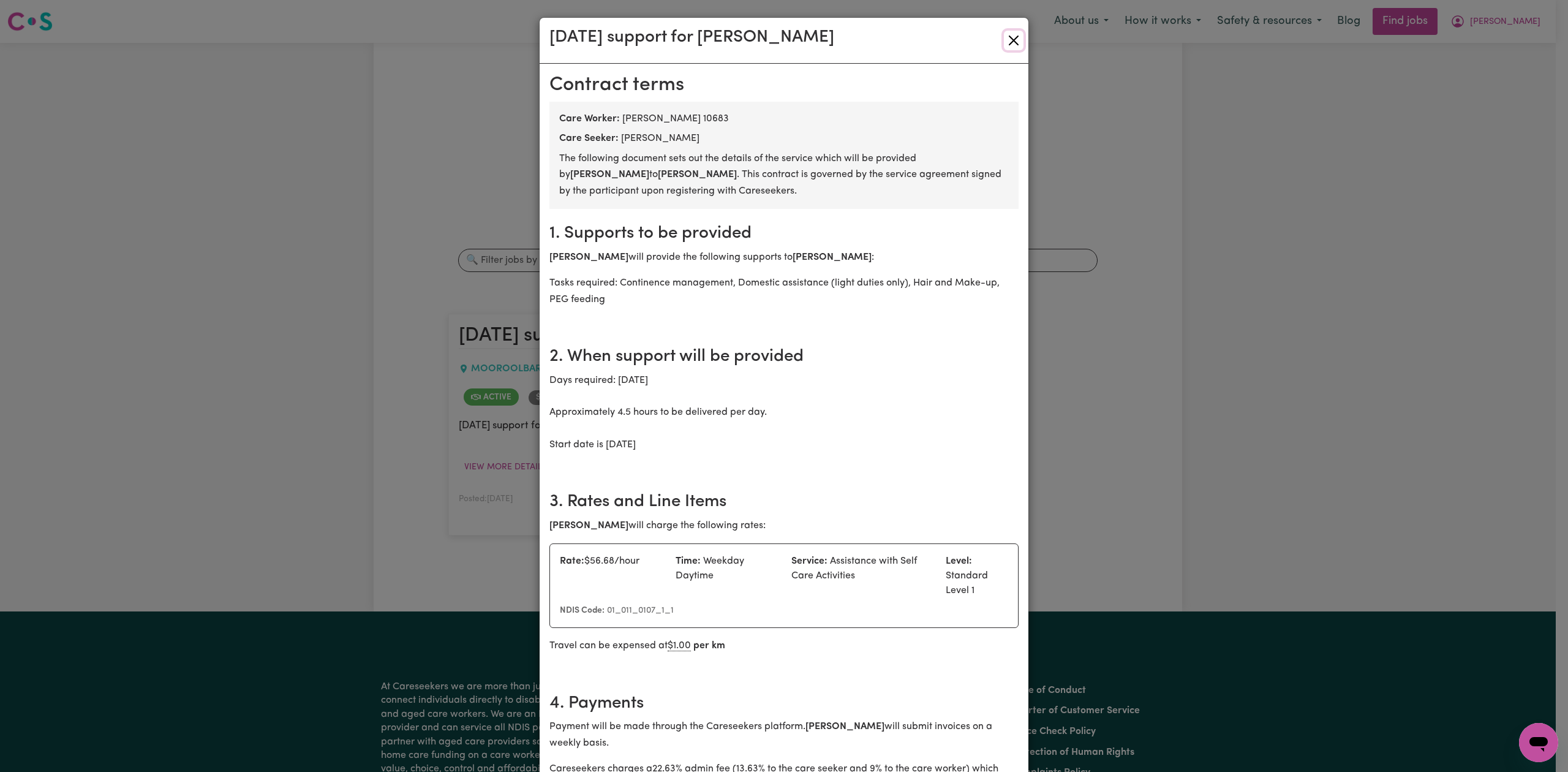
click at [1004, 40] on button "Close" at bounding box center [1013, 40] width 19 height 19
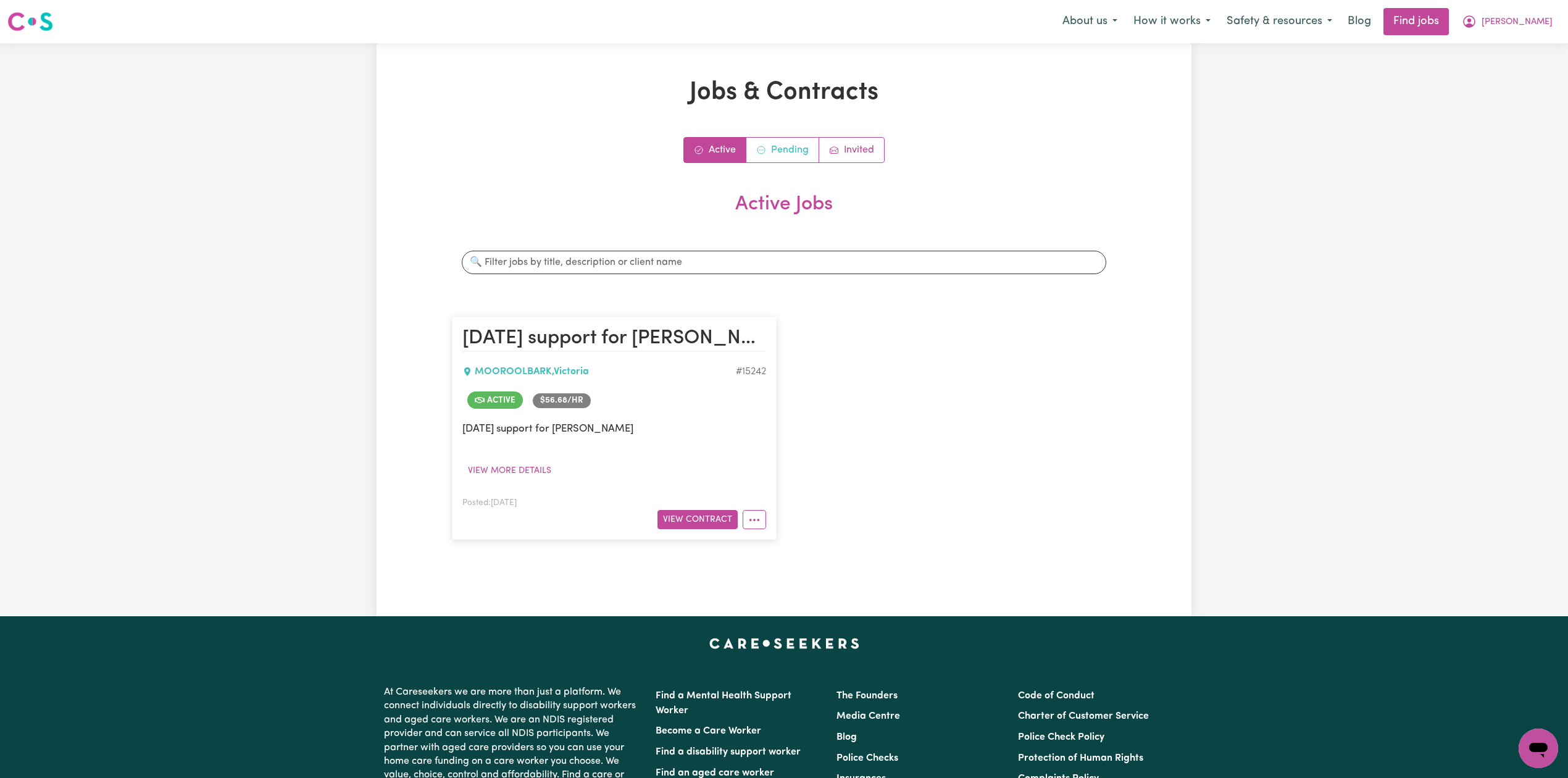
click at [778, 150] on link "Pending" at bounding box center [783, 150] width 73 height 24
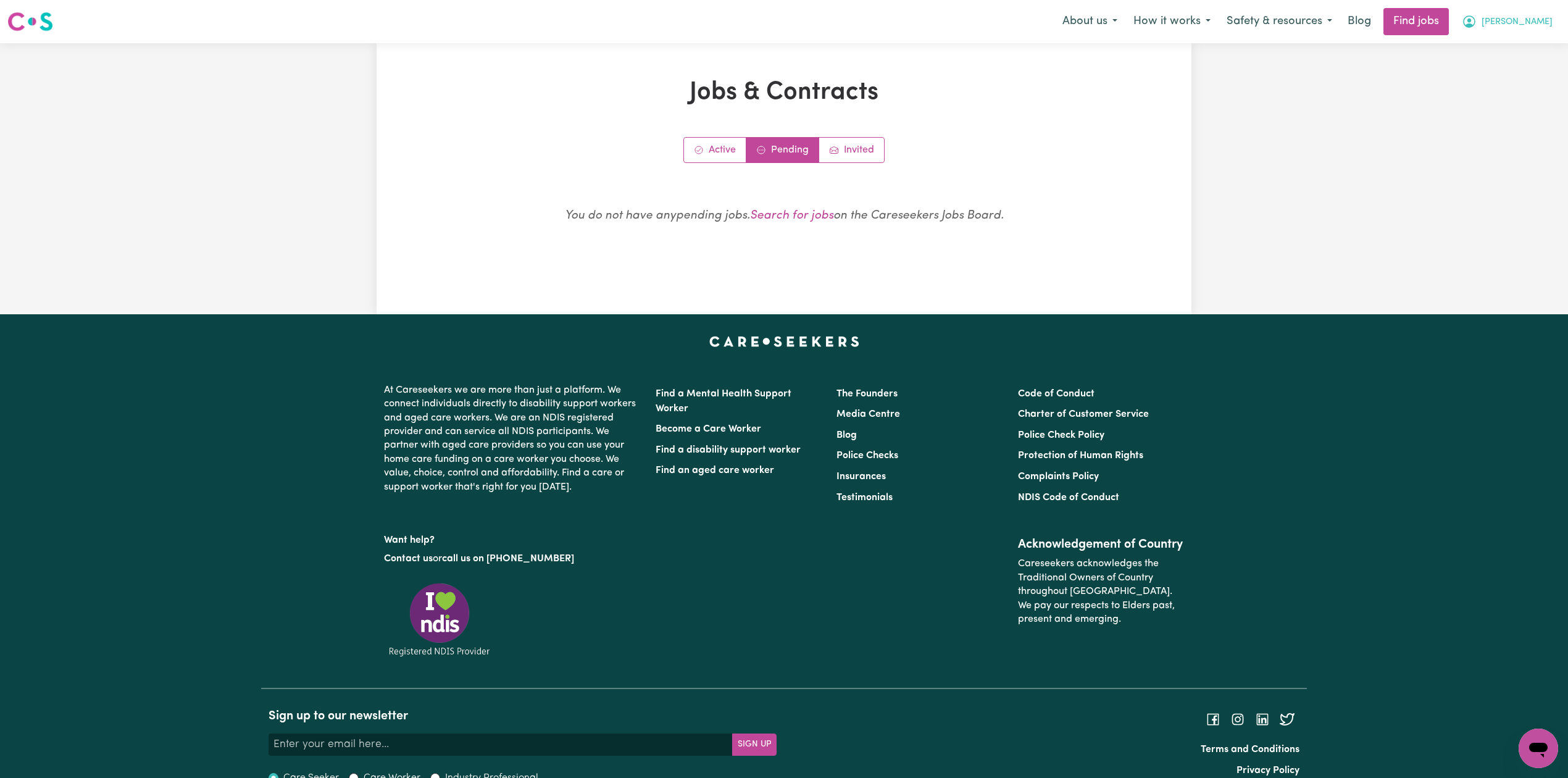
click at [1519, 9] on button "[PERSON_NAME]" at bounding box center [1507, 22] width 107 height 26
click at [1504, 94] on link "Logout" at bounding box center [1511, 94] width 97 height 24
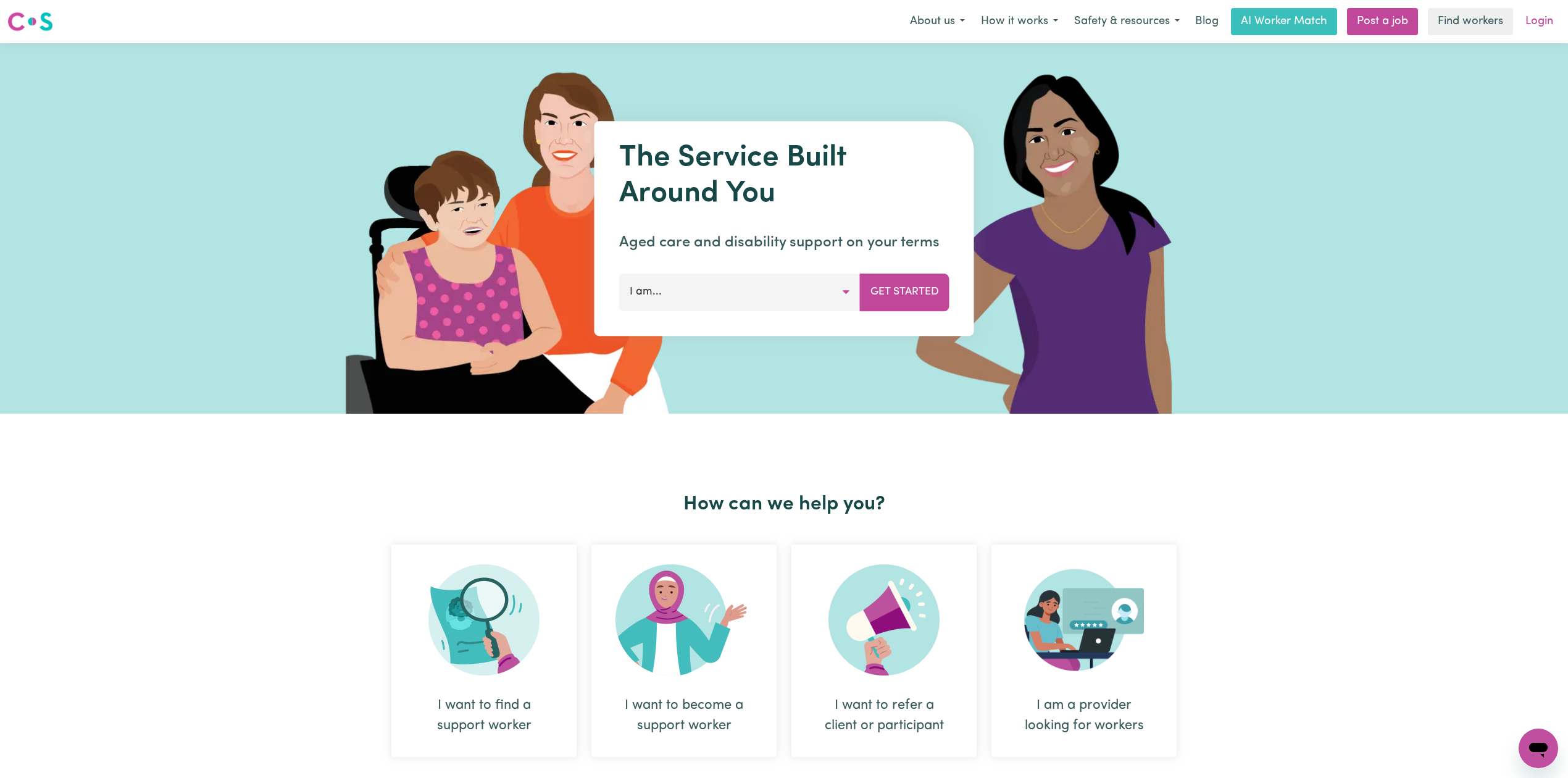
click at [1533, 15] on link "Login" at bounding box center [1539, 22] width 43 height 27
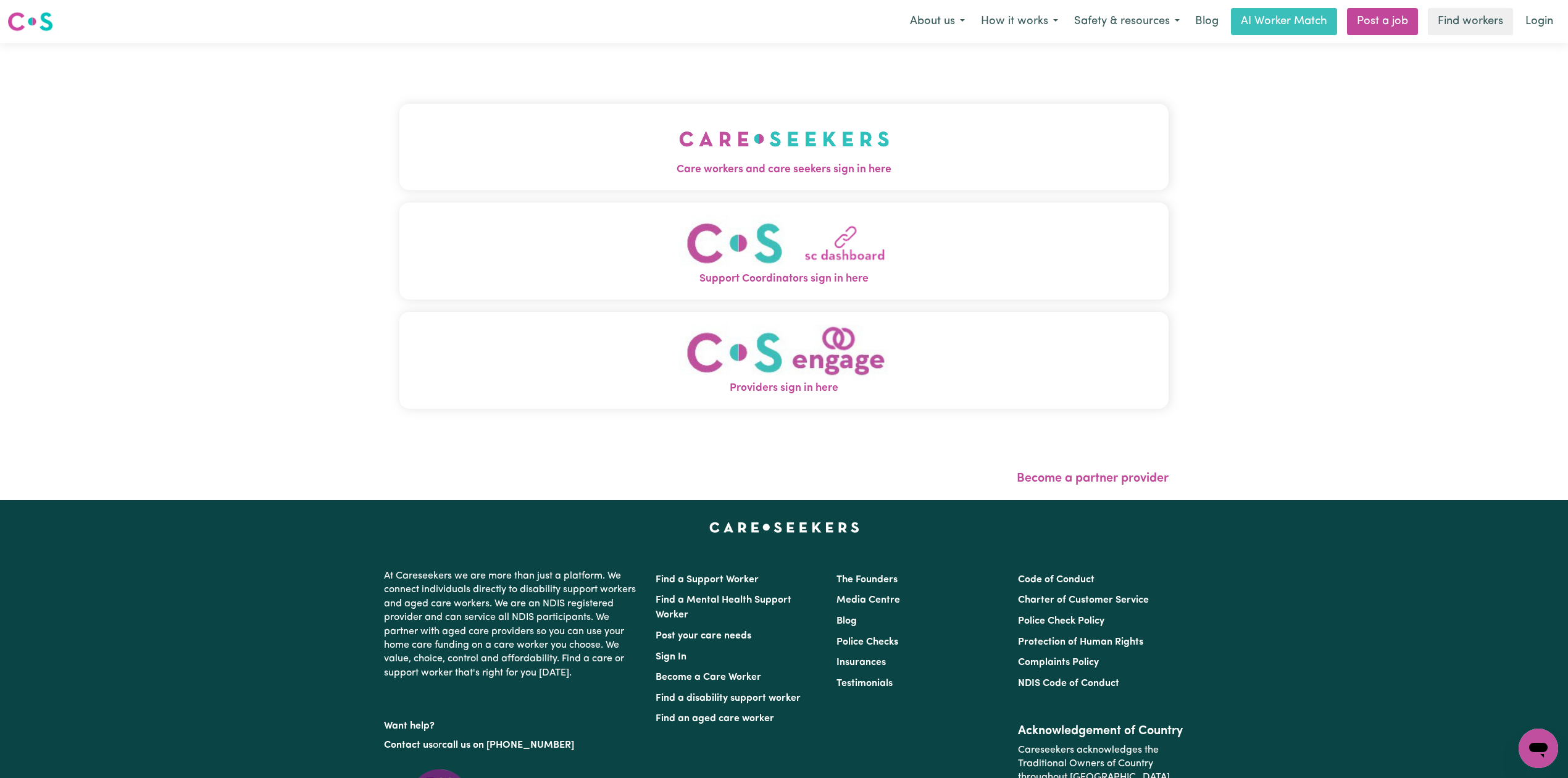
click at [646, 122] on button "Care workers and care seekers sign in here" at bounding box center [784, 147] width 769 height 87
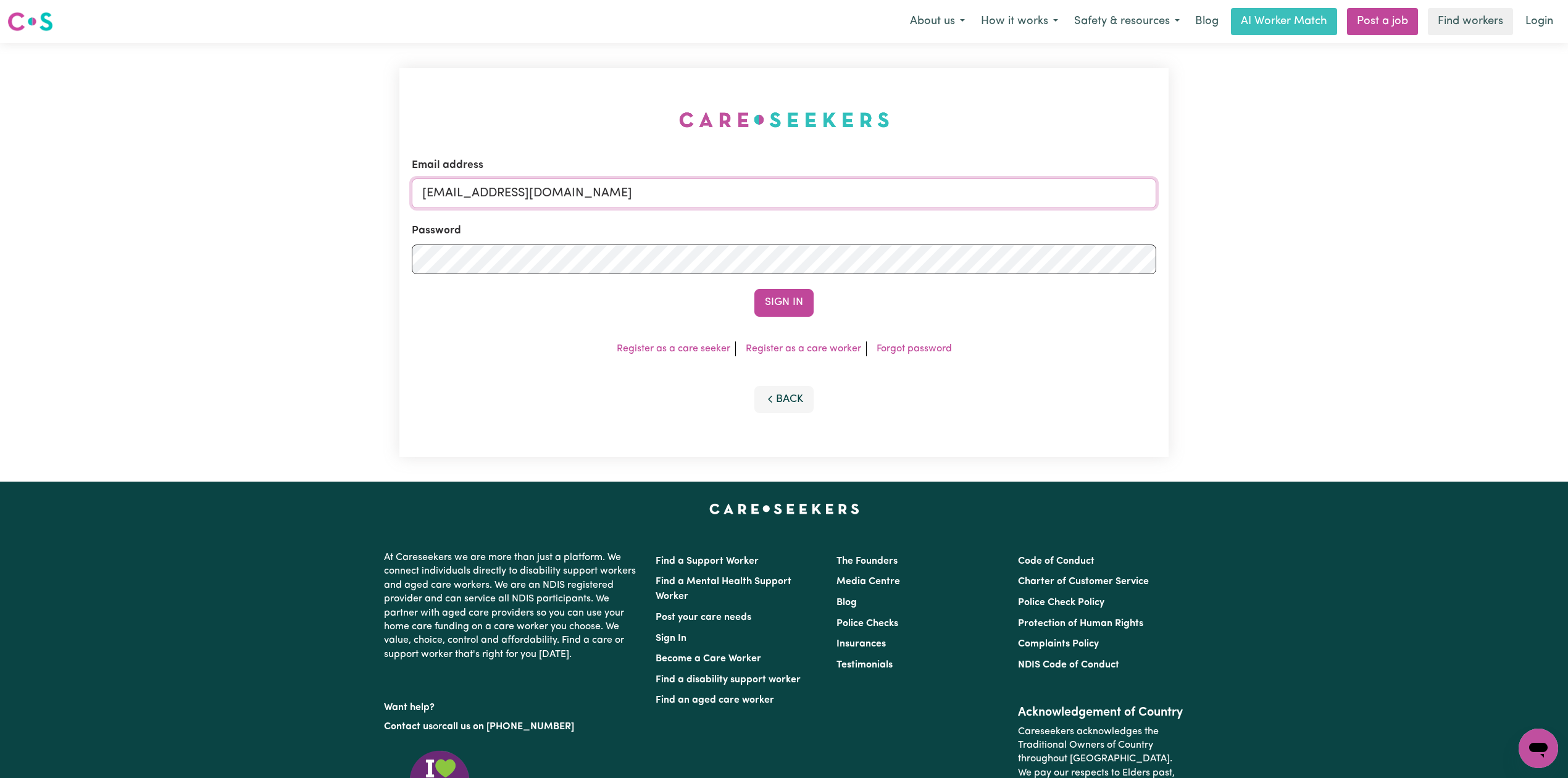
click at [595, 202] on input "onboardingcs@careseekers.com.au" at bounding box center [784, 194] width 744 height 30
drag, startPoint x: 487, startPoint y: 192, endPoint x: 832, endPoint y: 220, distance: 346.1
click at [848, 207] on input "Superuser~poudelujjwal0000@yahoo.com" at bounding box center [784, 194] width 744 height 30
type input "Superuser~poudelujjwal0000@yahoo.com"
click at [768, 298] on button "Sign In" at bounding box center [784, 303] width 60 height 27
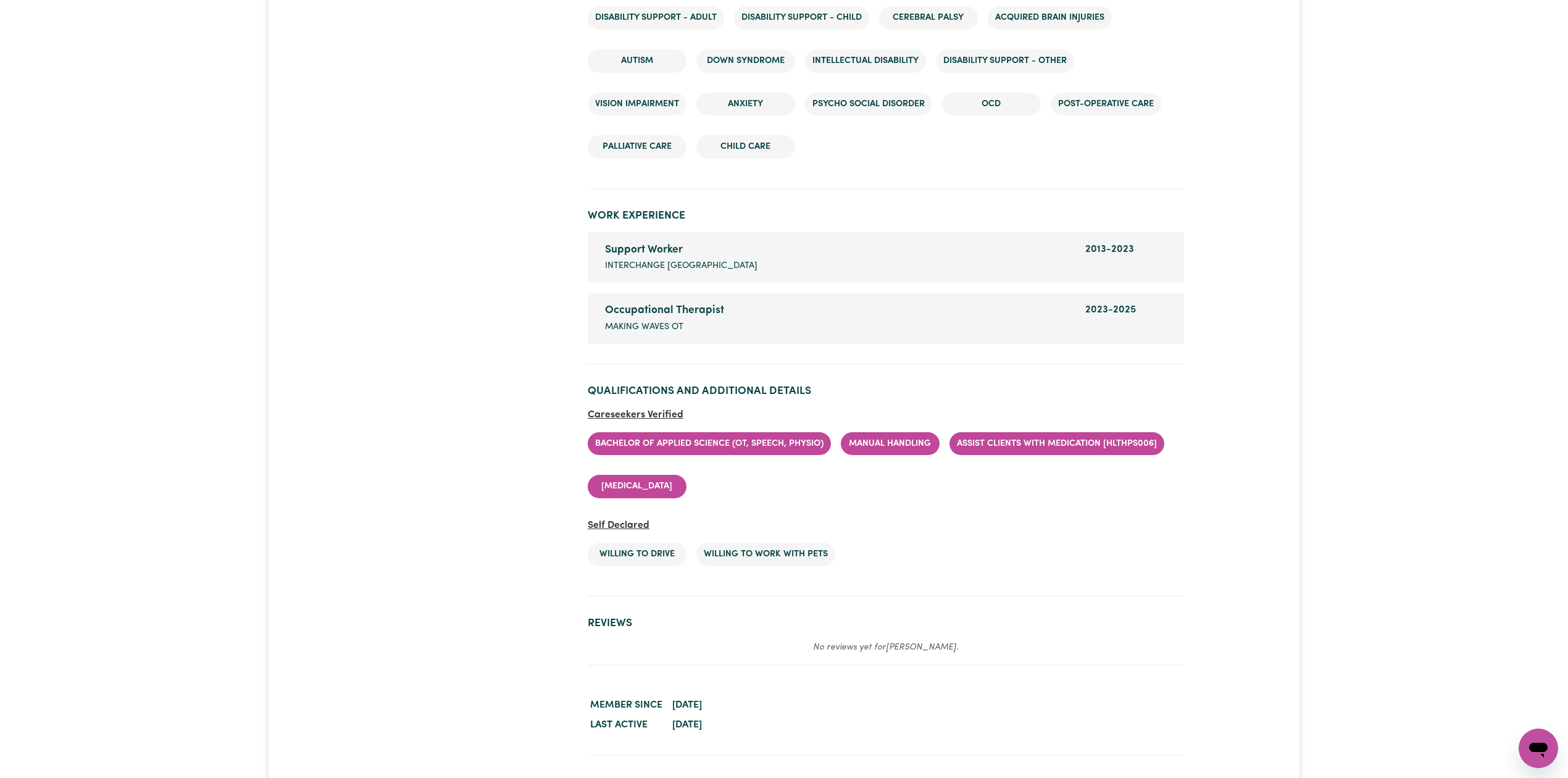
scroll to position [1932, 0]
